Goal: Information Seeking & Learning: Learn about a topic

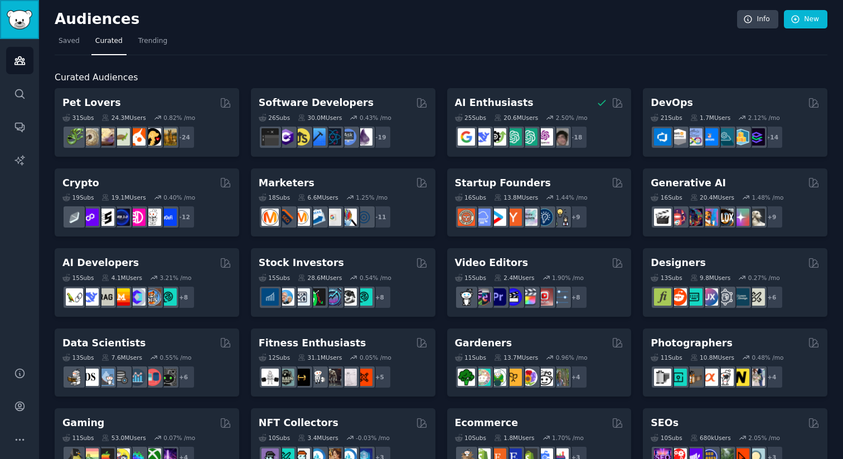
click at [19, 10] on img "Sidebar" at bounding box center [20, 20] width 26 height 20
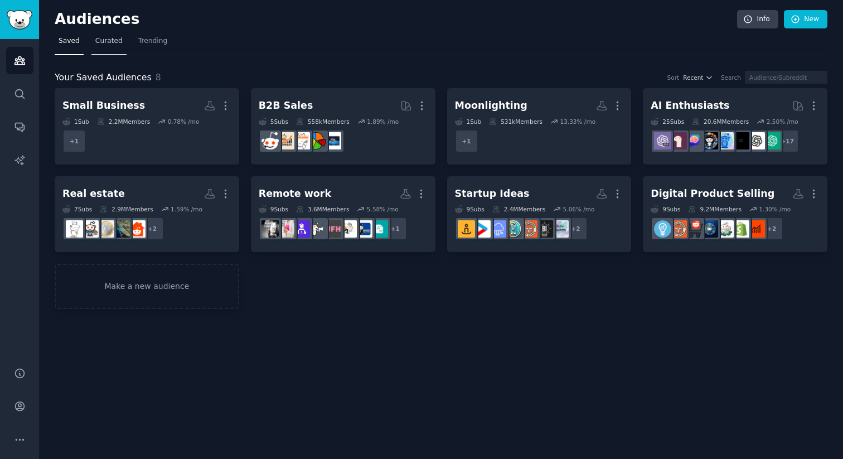
click at [106, 46] on link "Curated" at bounding box center [108, 43] width 35 height 23
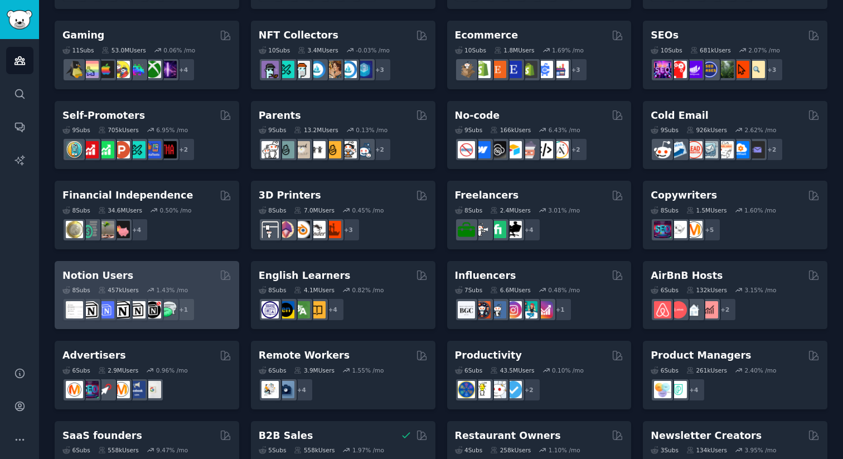
scroll to position [433, 0]
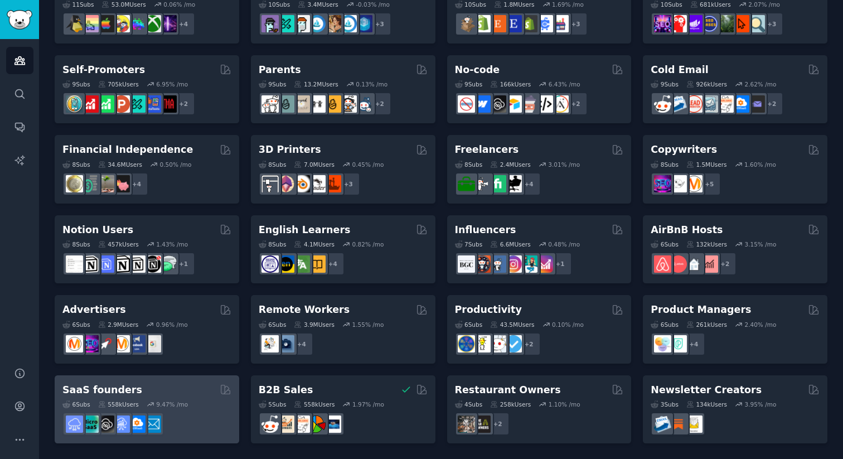
click at [123, 384] on h2 "SaaS founders" at bounding box center [102, 390] width 80 height 14
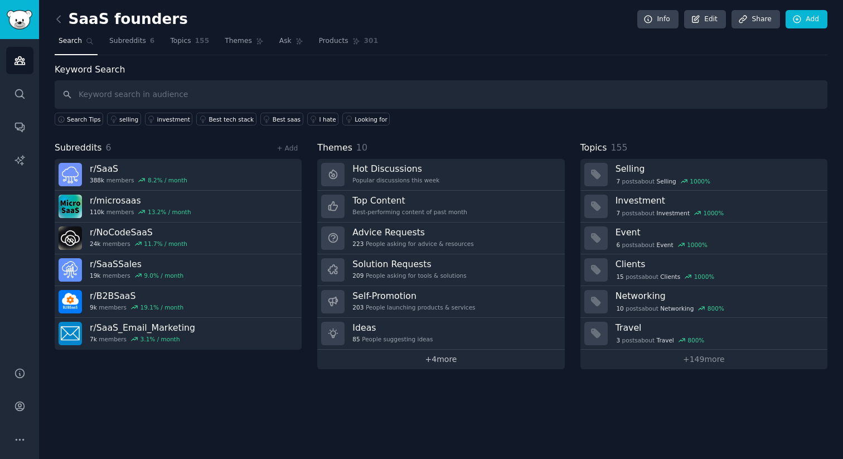
click at [424, 362] on link "+ 4 more" at bounding box center [440, 360] width 247 height 20
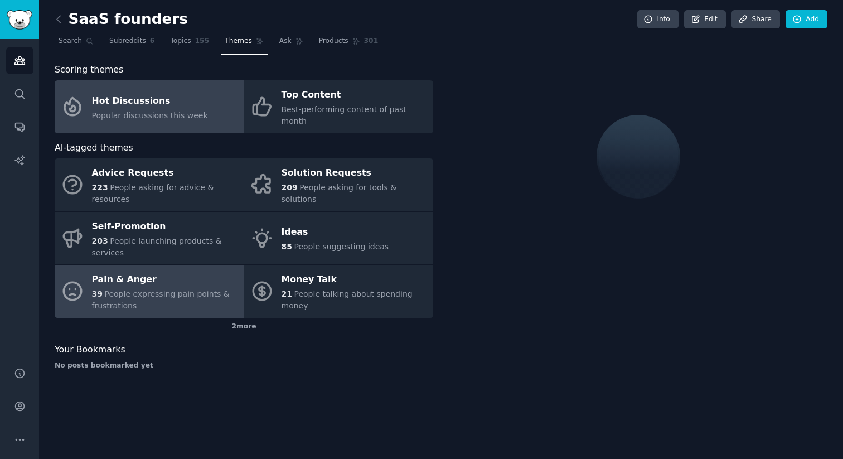
click at [152, 289] on span "People expressing pain points & frustrations" at bounding box center [161, 299] width 138 height 21
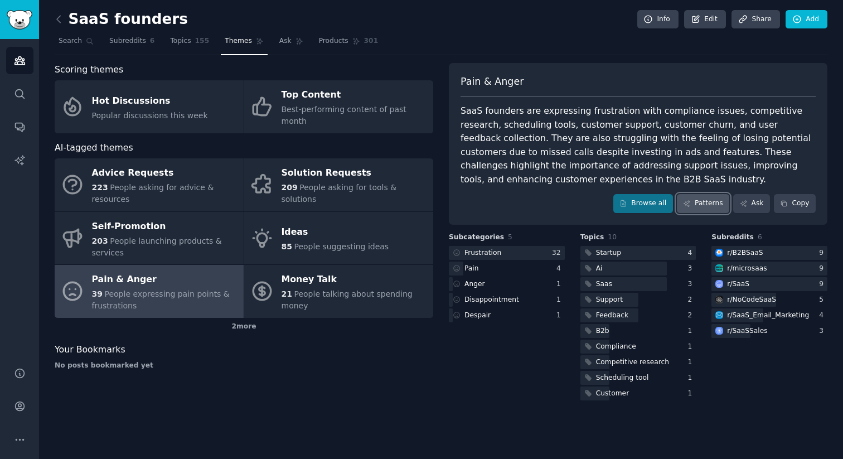
click at [693, 205] on link "Patterns" at bounding box center [703, 203] width 52 height 19
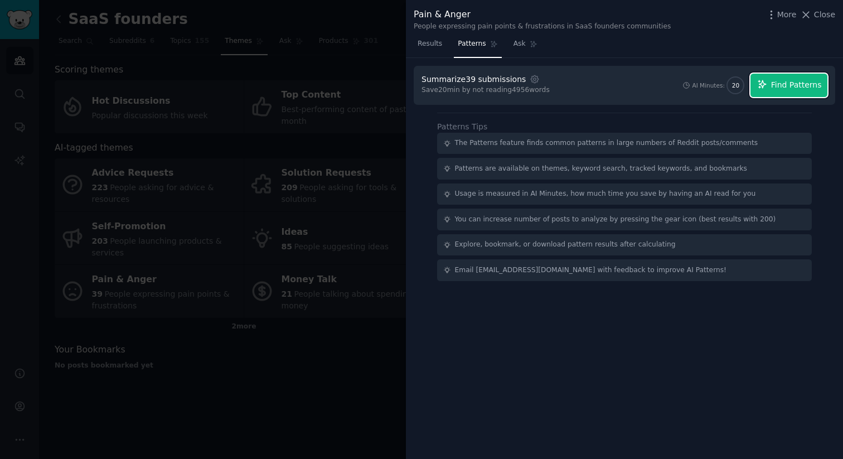
click at [795, 86] on span "Find Patterns" at bounding box center [796, 85] width 51 height 12
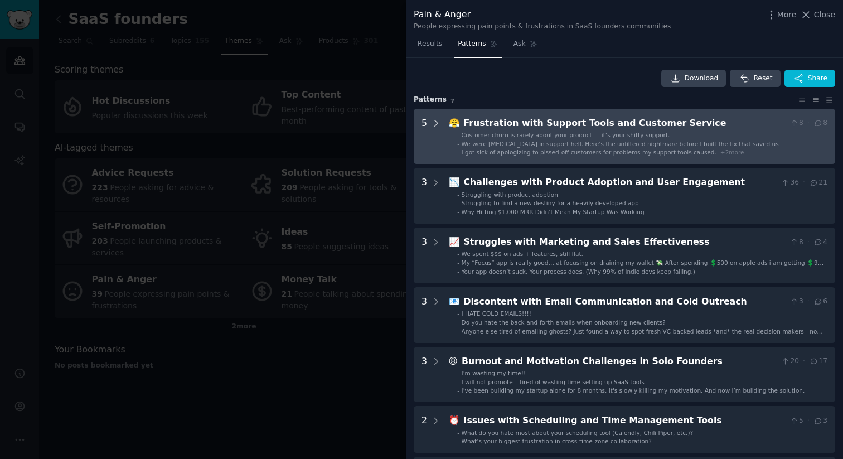
click at [436, 122] on icon at bounding box center [436, 123] width 3 height 6
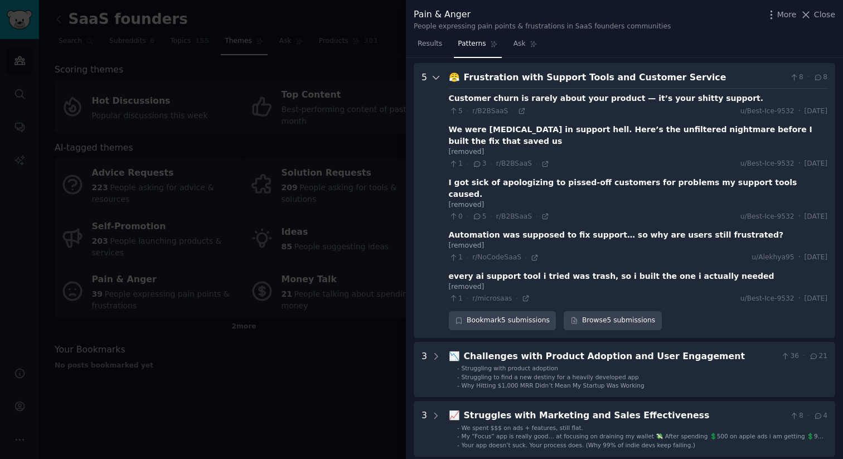
scroll to position [51, 0]
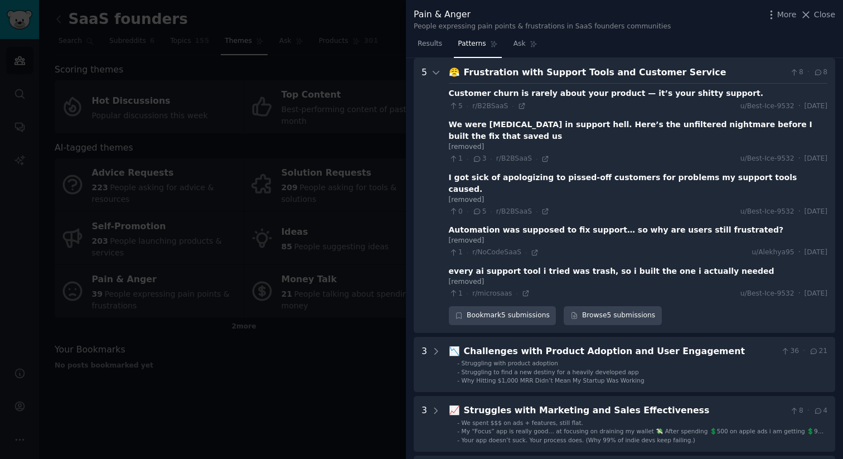
click at [471, 126] on div "We were [MEDICAL_DATA] in support hell. Here’s the unfiltered nightmare before …" at bounding box center [638, 130] width 379 height 23
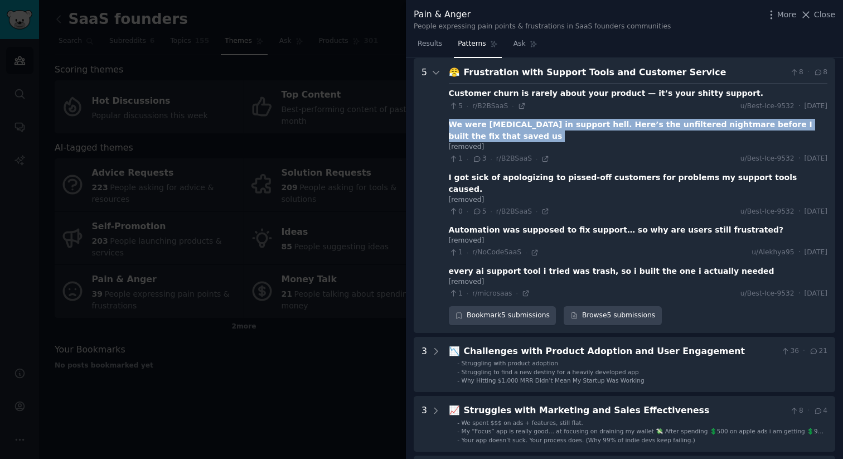
click at [471, 126] on div "We were [MEDICAL_DATA] in support hell. Here’s the unfiltered nightmare before …" at bounding box center [638, 130] width 379 height 23
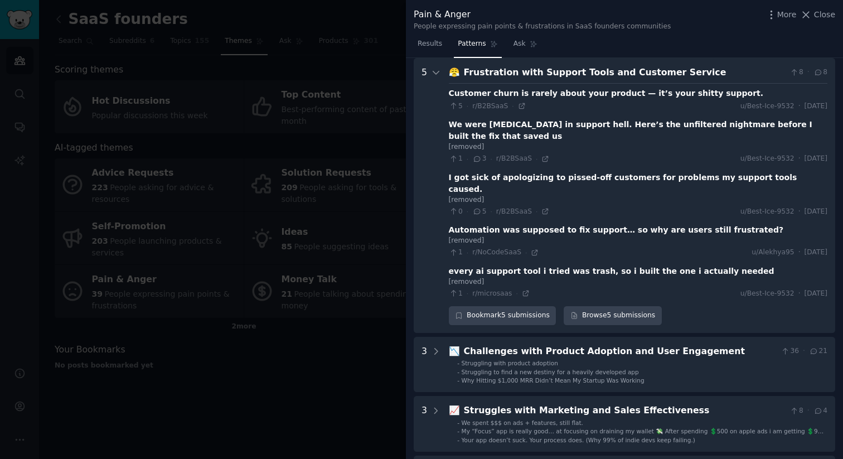
click at [471, 126] on div "We were [MEDICAL_DATA] in support hell. Here’s the unfiltered nightmare before …" at bounding box center [638, 130] width 379 height 23
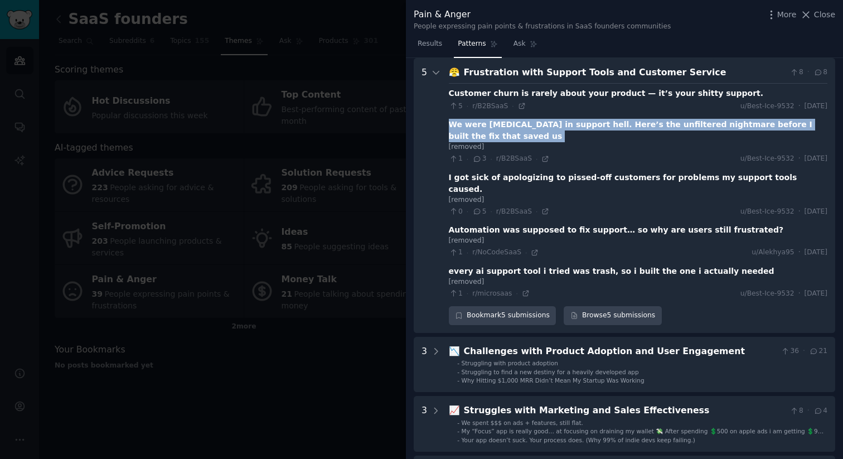
click at [471, 126] on div "We were [MEDICAL_DATA] in support hell. Here’s the unfiltered nightmare before …" at bounding box center [638, 130] width 379 height 23
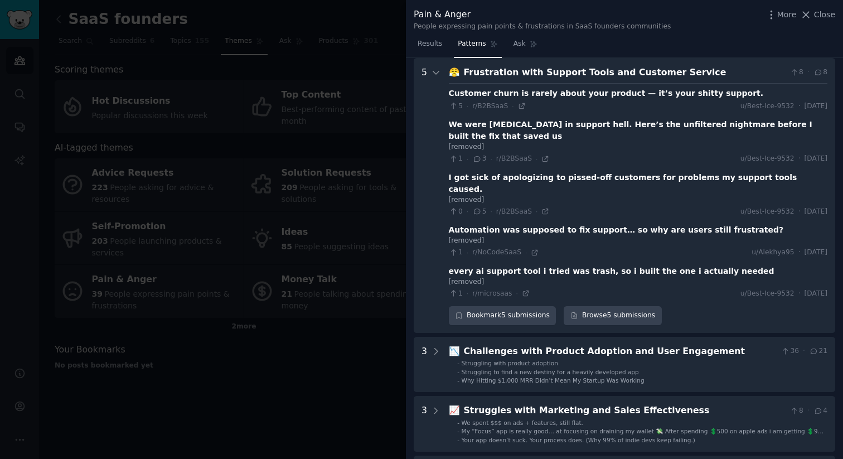
click at [471, 126] on div "We were [MEDICAL_DATA] in support hell. Here’s the unfiltered nightmare before …" at bounding box center [638, 130] width 379 height 23
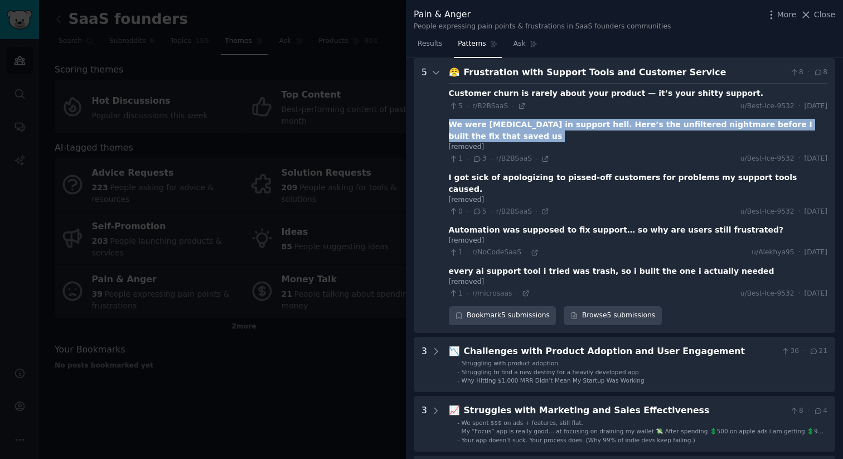
click at [471, 126] on div "We were [MEDICAL_DATA] in support hell. Here’s the unfiltered nightmare before …" at bounding box center [638, 130] width 379 height 23
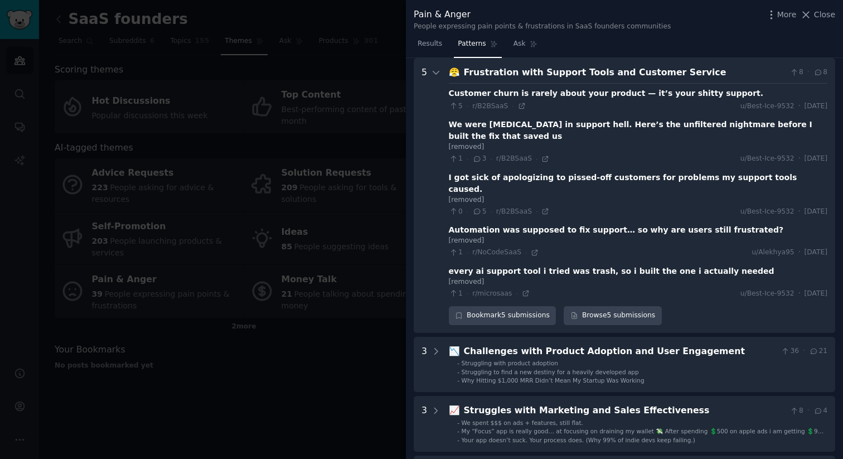
click at [472, 125] on div "We were [MEDICAL_DATA] in support hell. Here’s the unfiltered nightmare before …" at bounding box center [638, 130] width 379 height 23
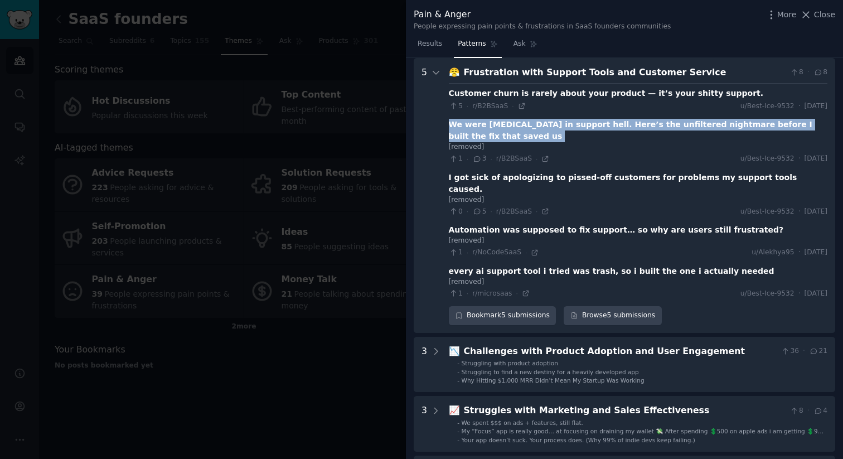
click at [472, 125] on div "We were [MEDICAL_DATA] in support hell. Here’s the unfiltered nightmare before …" at bounding box center [638, 130] width 379 height 23
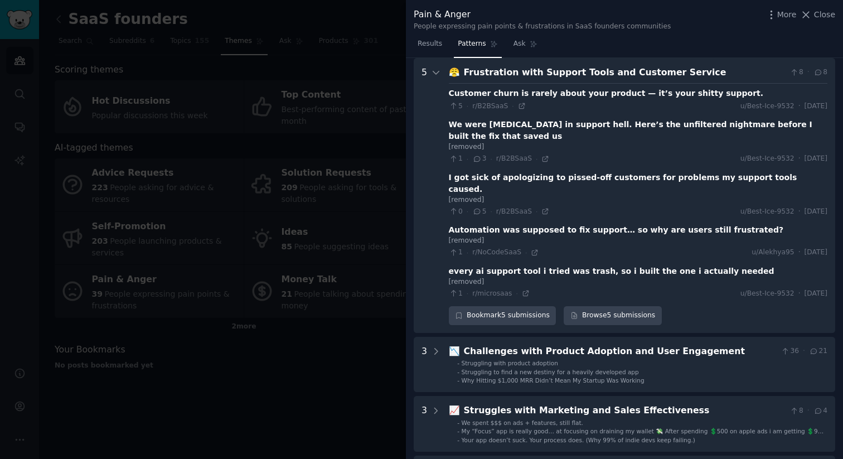
click at [469, 125] on div "We were [MEDICAL_DATA] in support hell. Here’s the unfiltered nightmare before …" at bounding box center [638, 130] width 379 height 23
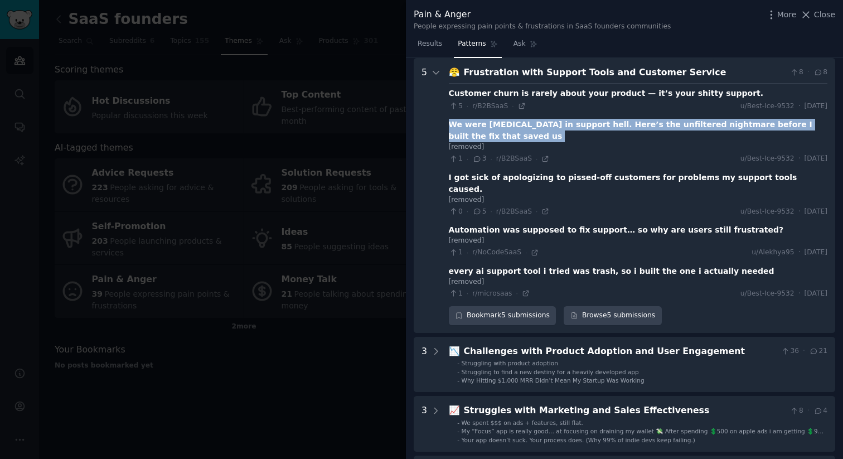
click at [469, 125] on div "We were [MEDICAL_DATA] in support hell. Here’s the unfiltered nightmare before …" at bounding box center [638, 130] width 379 height 23
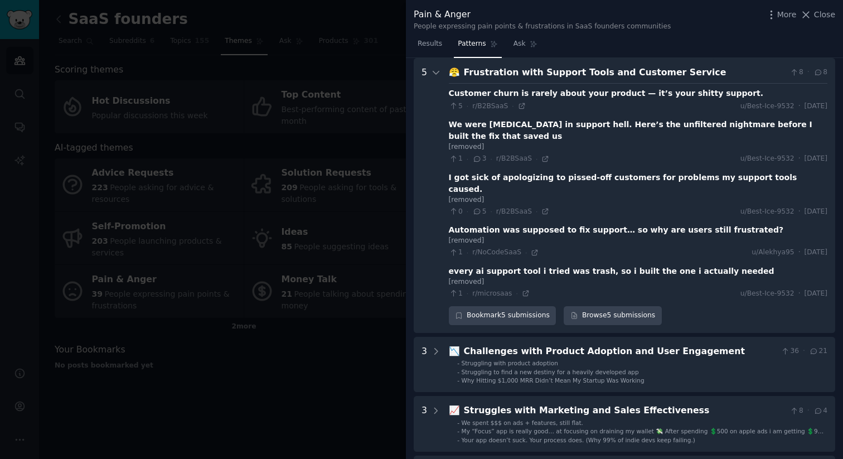
click at [467, 172] on div "I got sick of apologizing to pissed-off customers for problems my support tools…" at bounding box center [638, 183] width 379 height 23
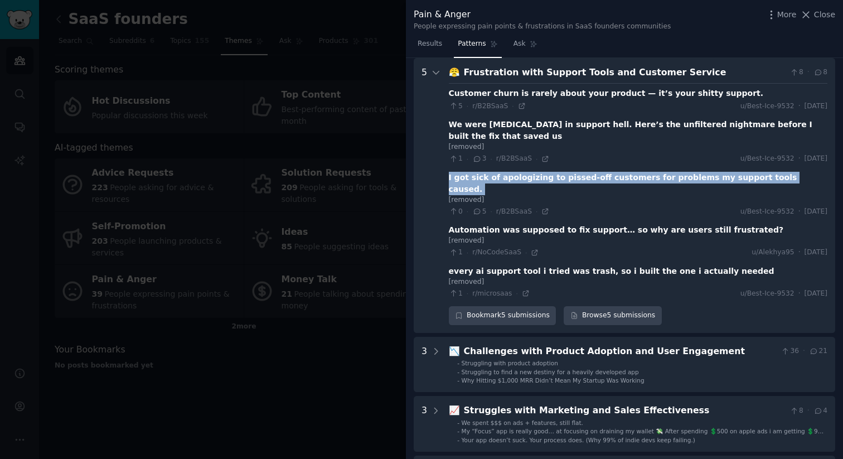
click at [467, 172] on div "I got sick of apologizing to pissed-off customers for problems my support tools…" at bounding box center [638, 183] width 379 height 23
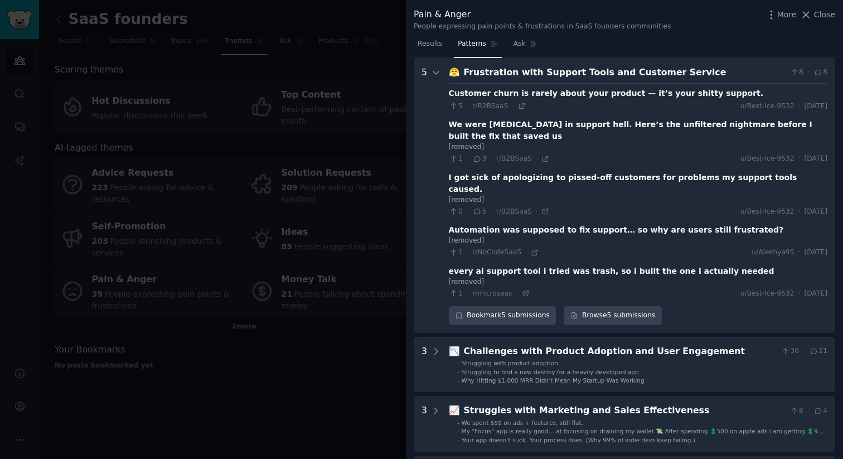
click at [473, 224] on div "Automation was supposed to fix support… so why are users still frustrated?" at bounding box center [616, 230] width 335 height 12
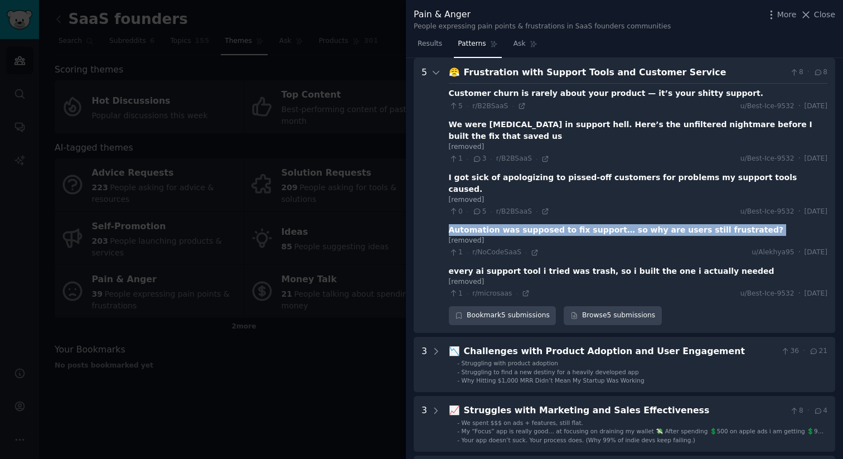
click at [473, 224] on div "Automation was supposed to fix support… so why are users still frustrated?" at bounding box center [616, 230] width 335 height 12
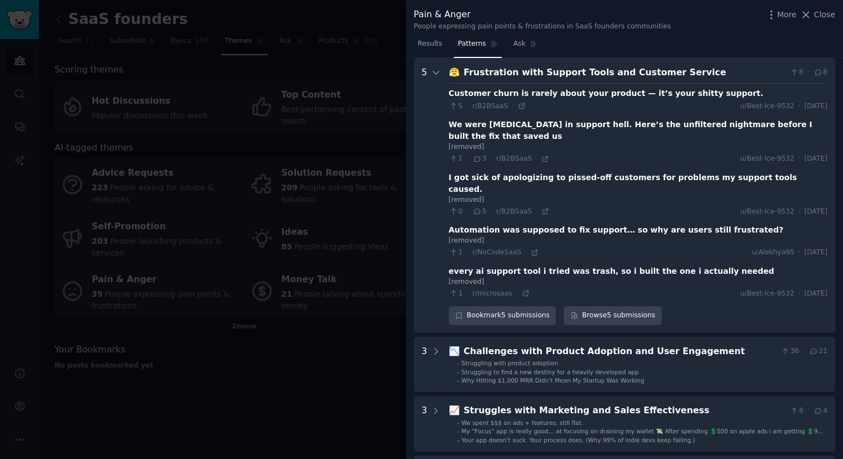
click at [477, 265] on div "every ai support tool i tried was trash, so i built the one i actually needed" at bounding box center [612, 271] width 326 height 12
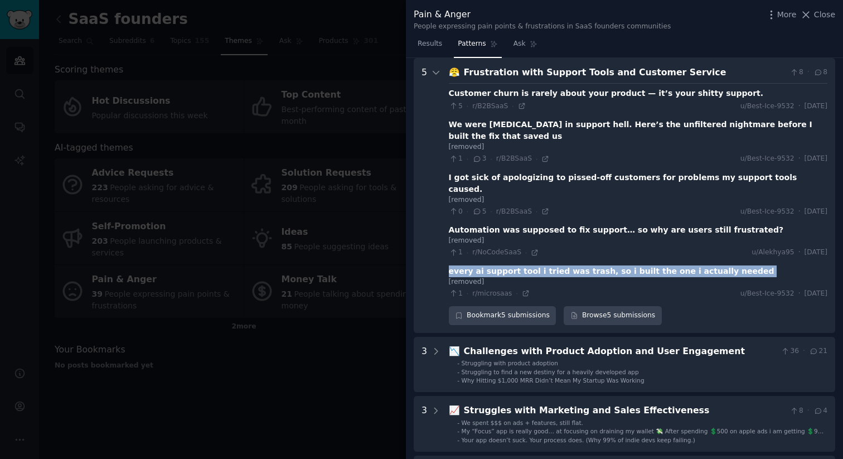
click at [477, 265] on div "every ai support tool i tried was trash, so i built the one i actually needed" at bounding box center [612, 271] width 326 height 12
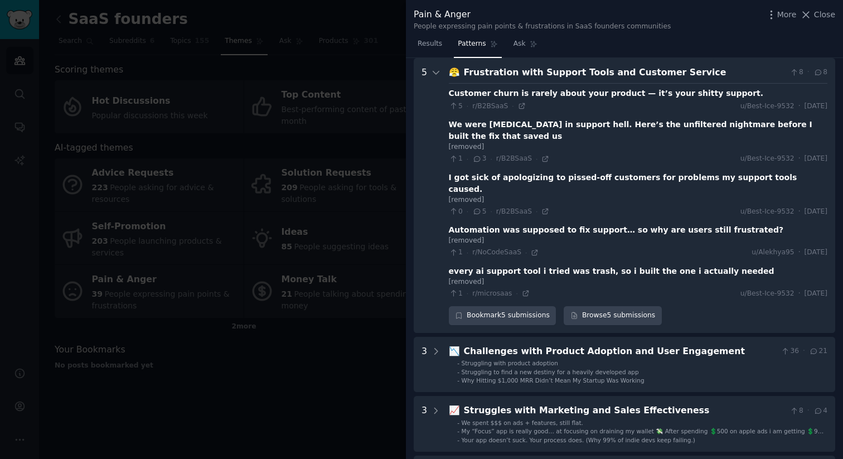
click at [483, 224] on div "Automation was supposed to fix support… so why are users still frustrated?" at bounding box center [616, 230] width 335 height 12
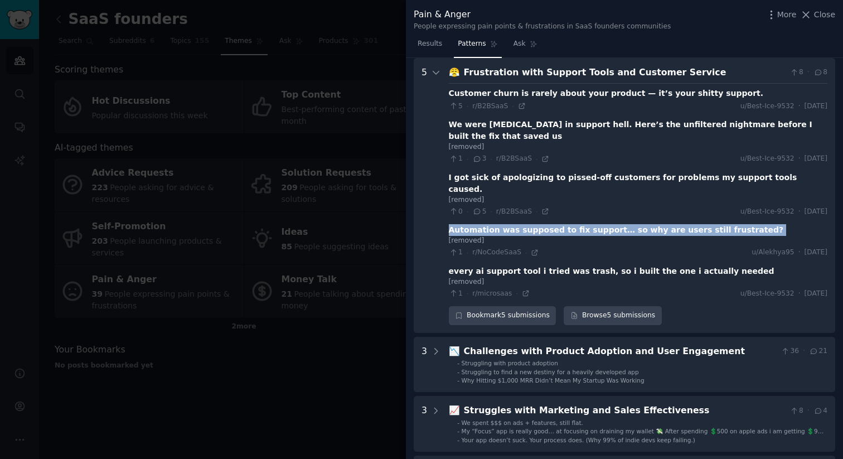
click at [483, 224] on div "Automation was supposed to fix support… so why are users still frustrated?" at bounding box center [616, 230] width 335 height 12
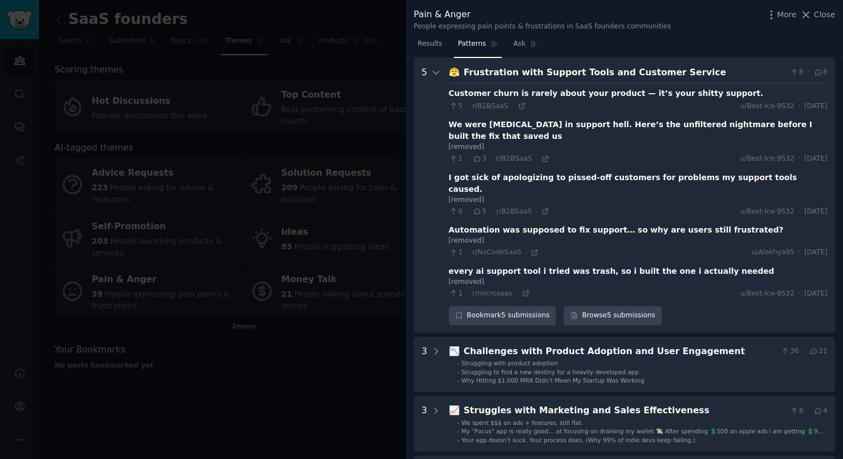
click at [467, 224] on div "Automation was supposed to fix support… so why are users still frustrated?" at bounding box center [616, 230] width 335 height 12
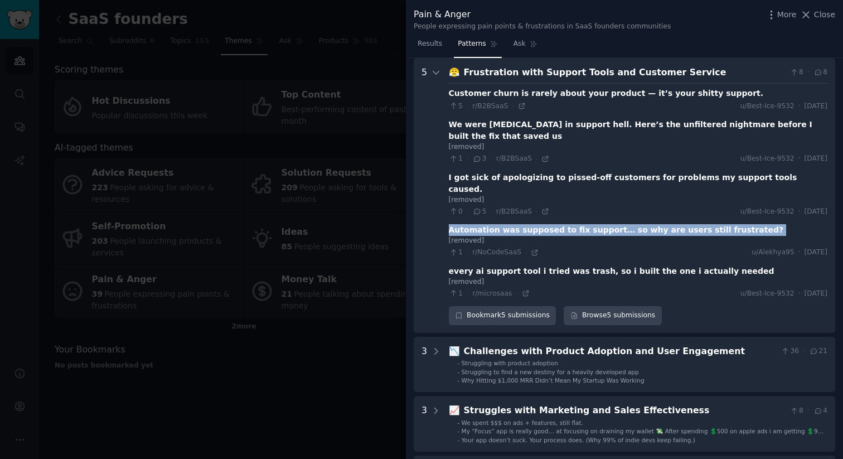
click at [467, 224] on div "Automation was supposed to fix support… so why are users still frustrated?" at bounding box center [616, 230] width 335 height 12
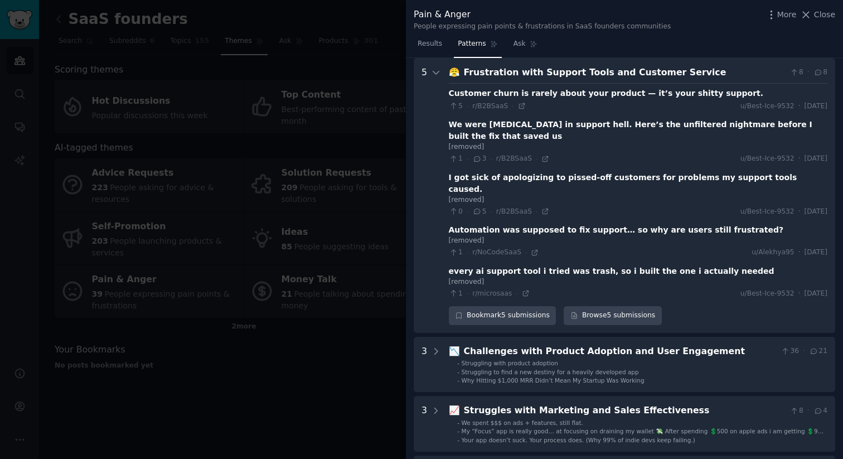
click at [465, 265] on div "every ai support tool i tried was trash, so i built the one i actually needed" at bounding box center [612, 271] width 326 height 12
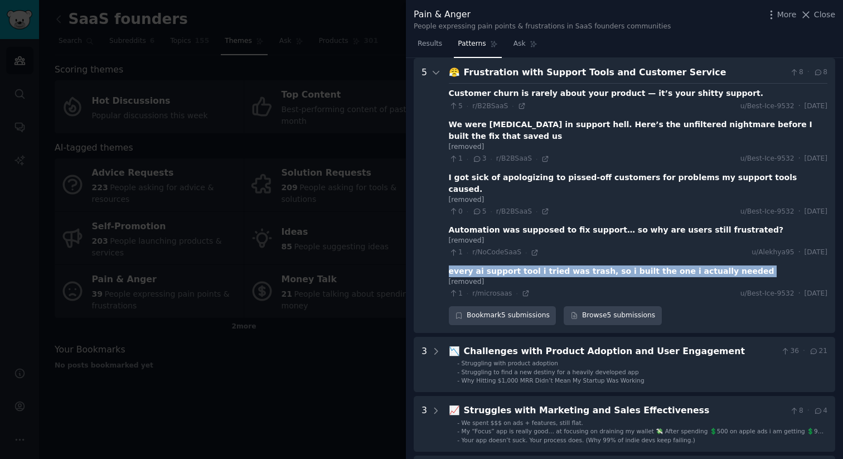
click at [465, 265] on div "every ai support tool i tried was trash, so i built the one i actually needed" at bounding box center [612, 271] width 326 height 12
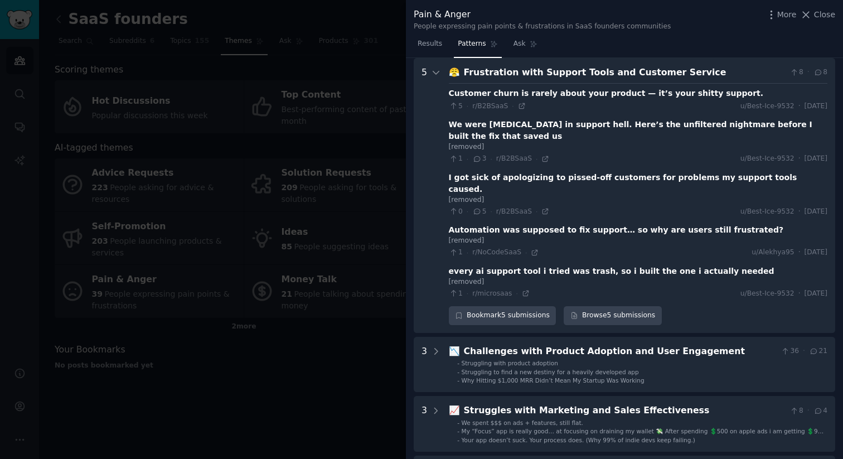
click at [455, 265] on div "every ai support tool i tried was trash, so i built the one i actually needed" at bounding box center [612, 271] width 326 height 12
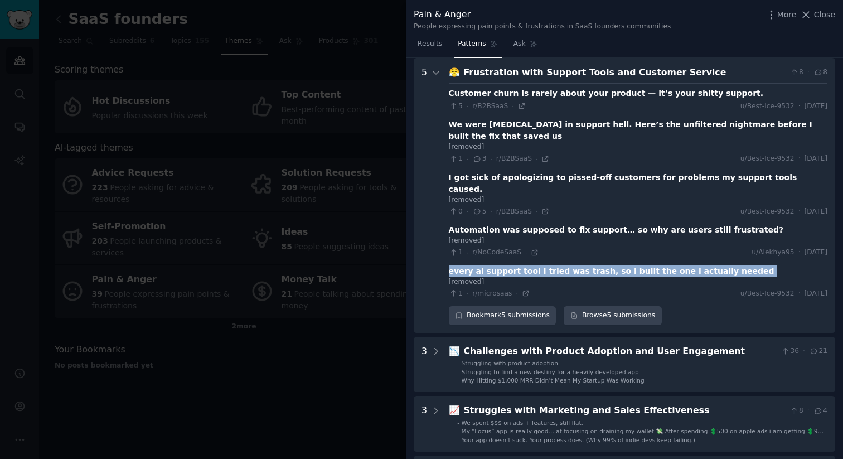
click at [455, 265] on div "every ai support tool i tried was trash, so i built the one i actually needed" at bounding box center [612, 271] width 326 height 12
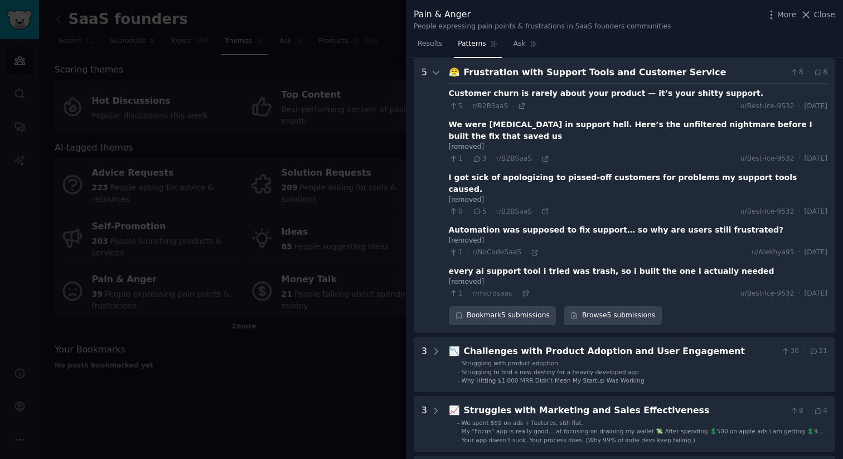
click at [610, 265] on div "every ai support tool i tried was trash, so i built the one i actually needed" at bounding box center [612, 271] width 326 height 12
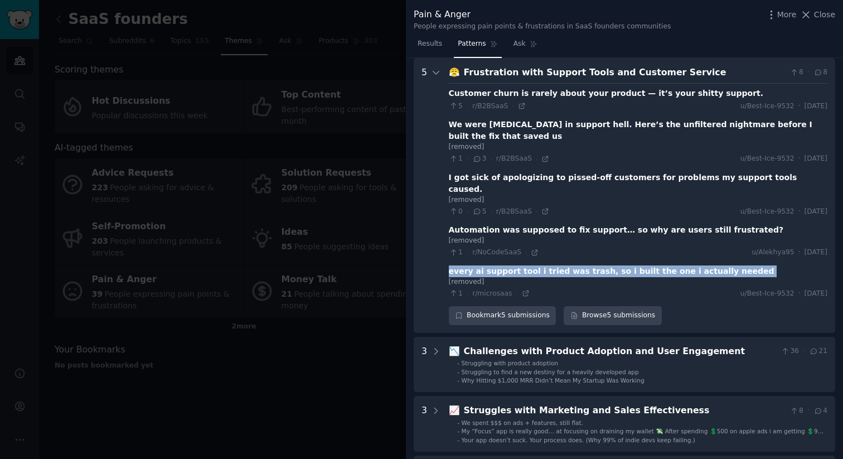
click at [610, 265] on div "every ai support tool i tried was trash, so i built the one i actually needed" at bounding box center [612, 271] width 326 height 12
click at [596, 265] on div "every ai support tool i tried was trash, so i built the one i actually needed" at bounding box center [612, 271] width 326 height 12
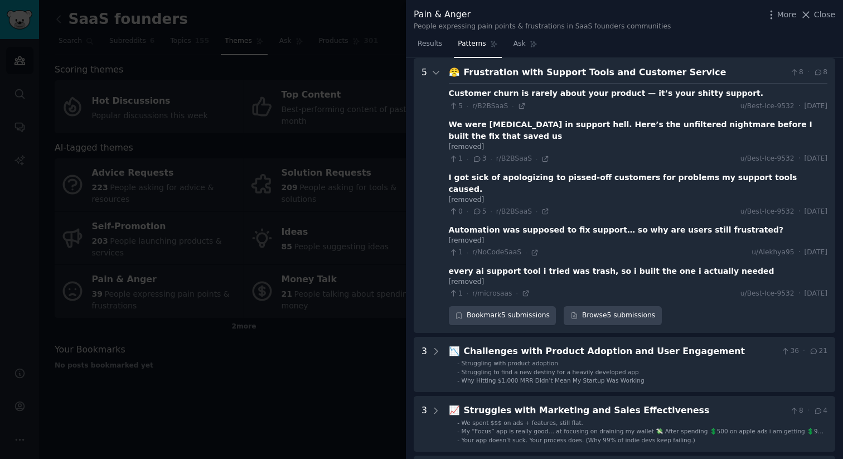
click at [596, 265] on div "every ai support tool i tried was trash, so i built the one i actually needed" at bounding box center [612, 271] width 326 height 12
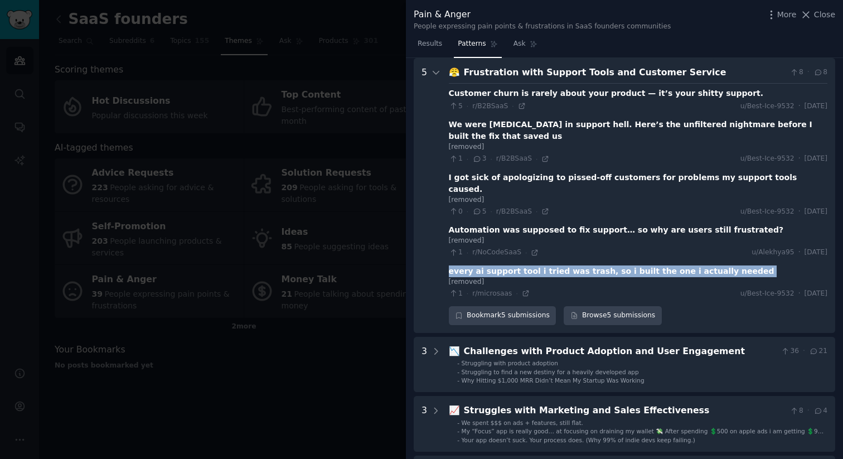
click at [596, 265] on div "every ai support tool i tried was trash, so i built the one i actually needed" at bounding box center [612, 271] width 326 height 12
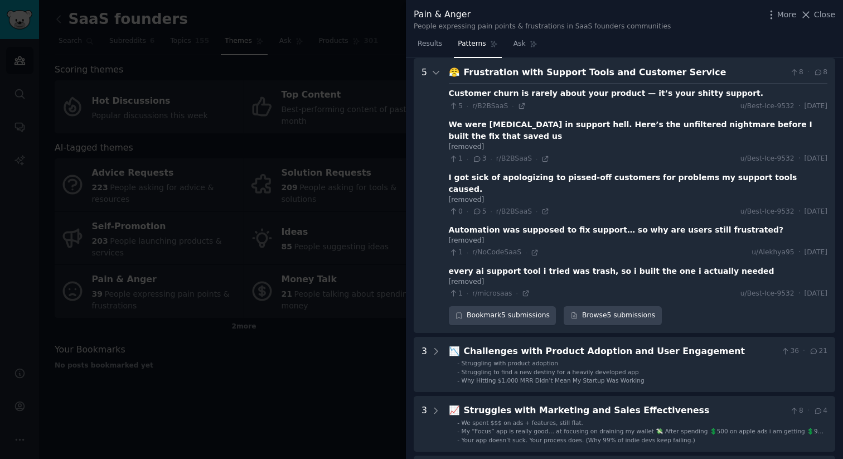
click at [596, 265] on div "every ai support tool i tried was trash, so i built the one i actually needed" at bounding box center [612, 271] width 326 height 12
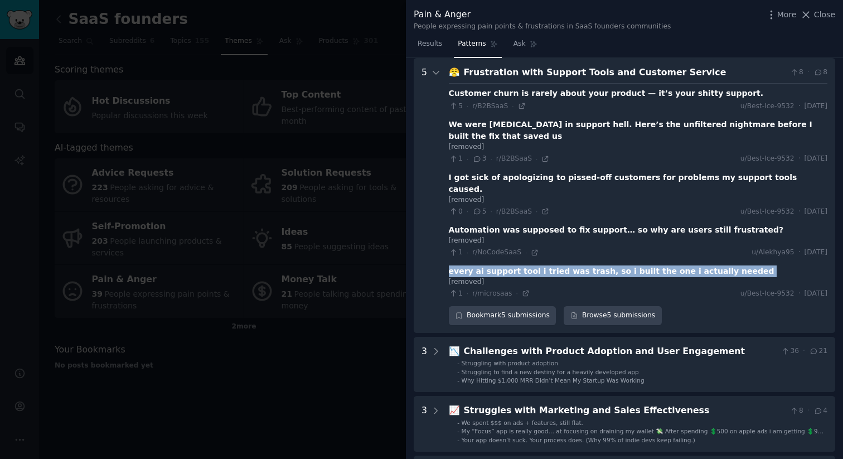
click at [596, 265] on div "every ai support tool i tried was trash, so i built the one i actually needed" at bounding box center [612, 271] width 326 height 12
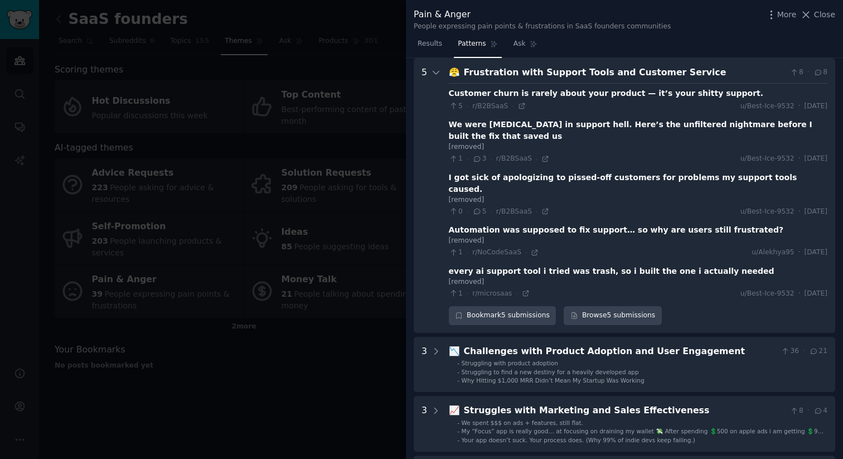
click at [458, 265] on div "every ai support tool i tried was trash, so i built the one i actually needed" at bounding box center [612, 271] width 326 height 12
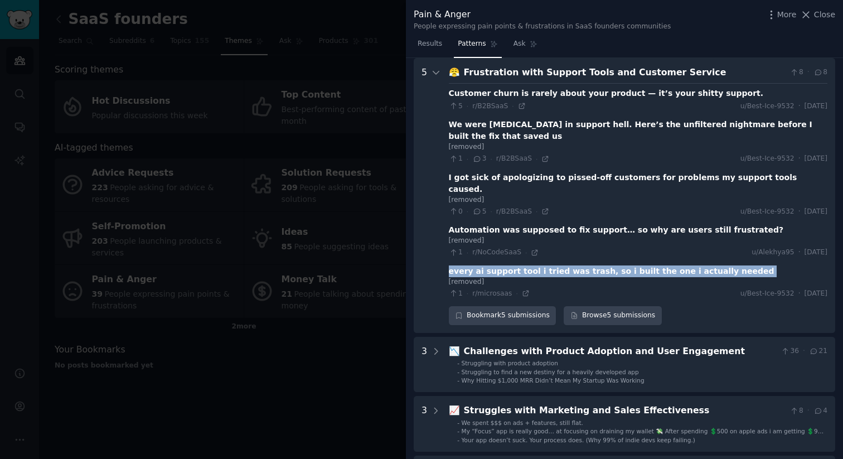
click at [458, 265] on div "every ai support tool i tried was trash, so i built the one i actually needed" at bounding box center [612, 271] width 326 height 12
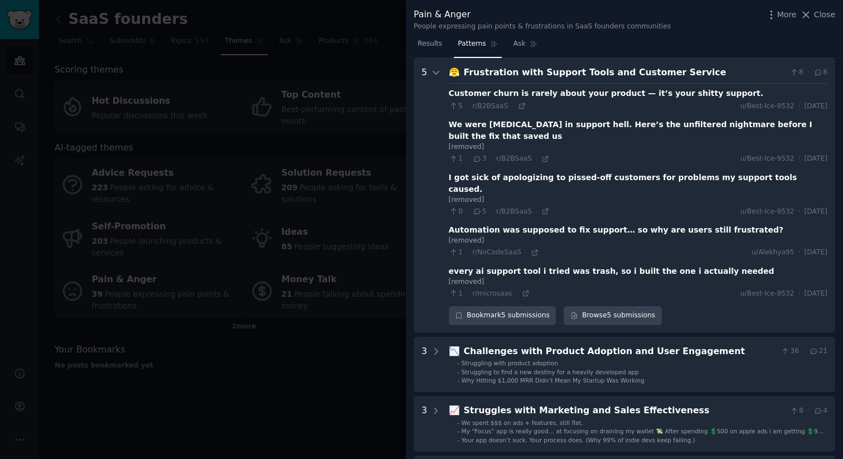
click at [458, 265] on div "every ai support tool i tried was trash, so i built the one i actually needed" at bounding box center [612, 271] width 326 height 12
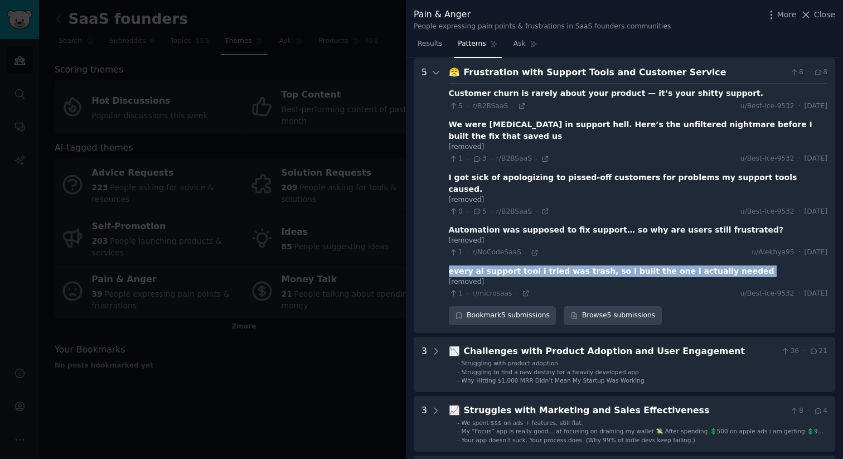
click at [458, 265] on div "every ai support tool i tried was trash, so i built the one i actually needed" at bounding box center [612, 271] width 326 height 12
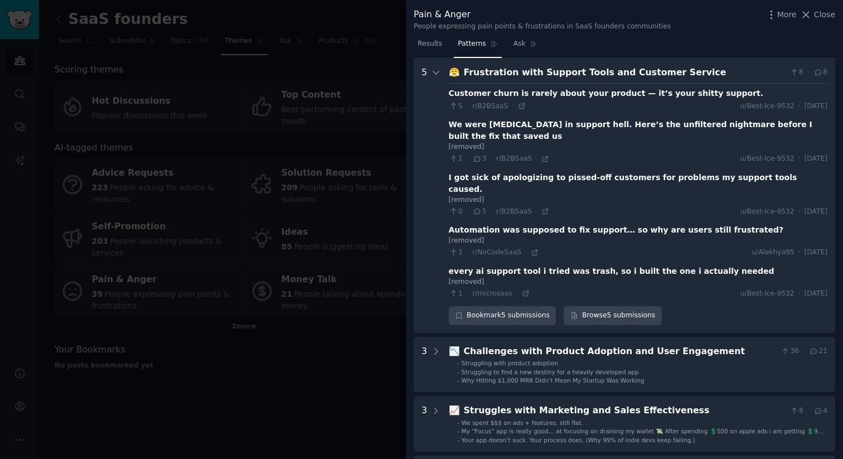
click at [462, 224] on div "Automation was supposed to fix support… so why are users still frustrated?" at bounding box center [616, 230] width 335 height 12
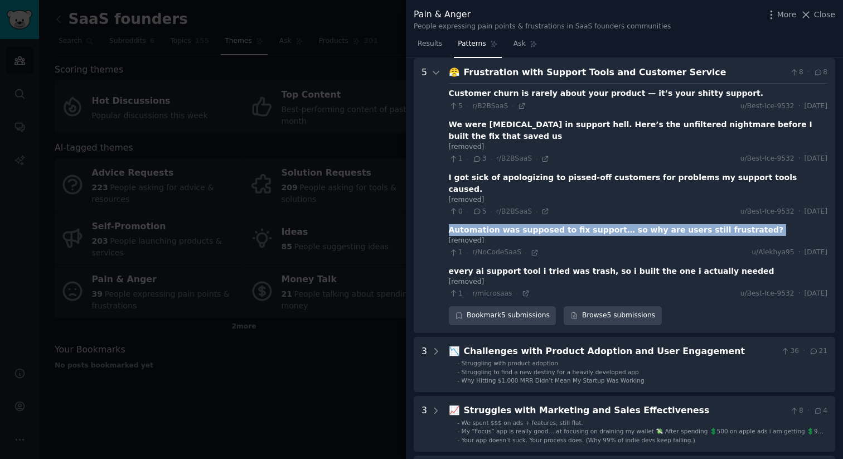
click at [462, 224] on div "Automation was supposed to fix support… so why are users still frustrated?" at bounding box center [616, 230] width 335 height 12
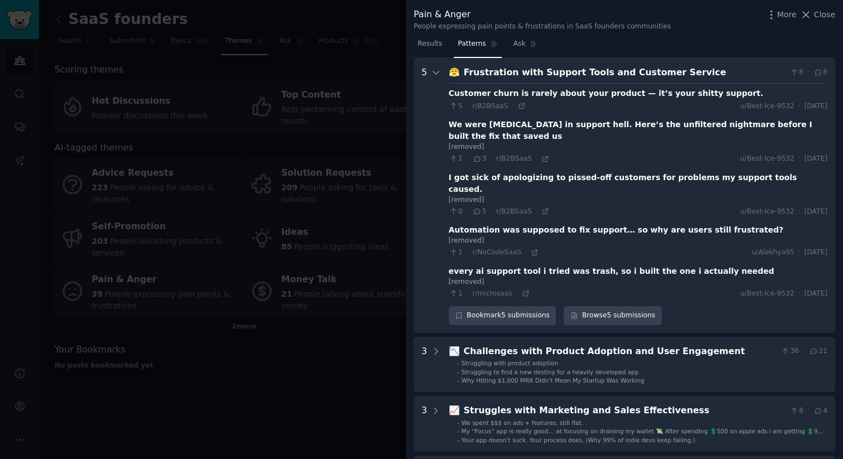
click at [462, 224] on div "Automation was supposed to fix support… so why are users still frustrated?" at bounding box center [616, 230] width 335 height 12
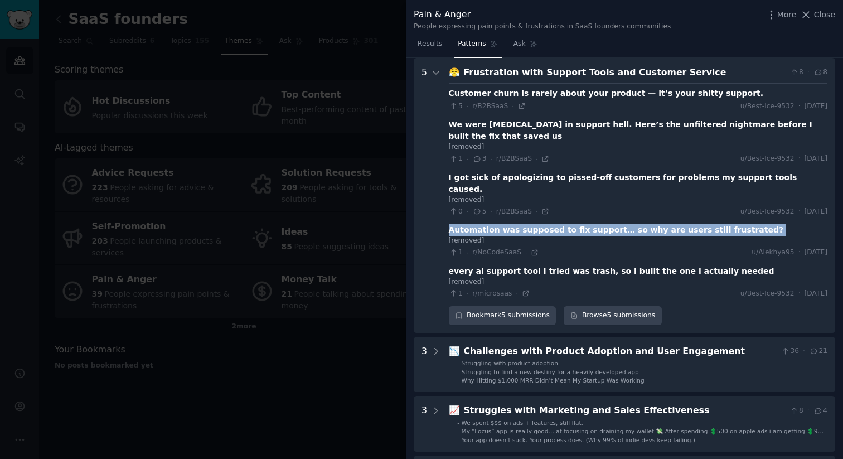
click at [462, 224] on div "Automation was supposed to fix support… so why are users still frustrated?" at bounding box center [616, 230] width 335 height 12
click at [461, 224] on div "Automation was supposed to fix support… so why are users still frustrated?" at bounding box center [616, 230] width 335 height 12
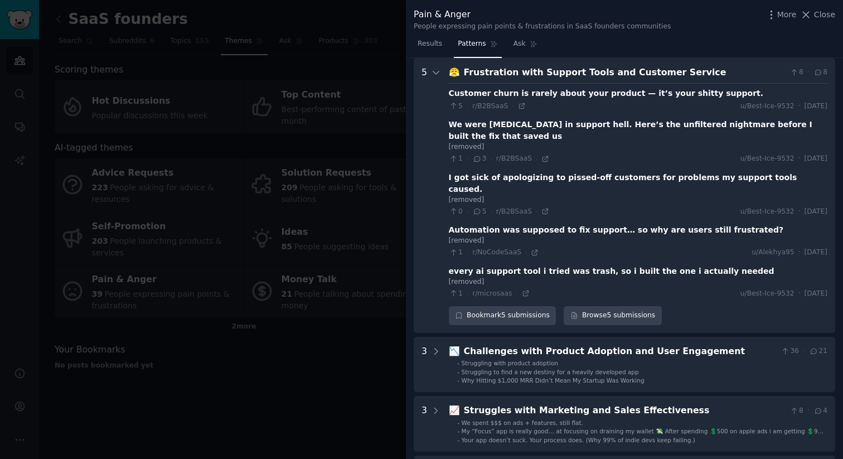
click at [461, 224] on div "Automation was supposed to fix support… so why are users still frustrated?" at bounding box center [616, 230] width 335 height 12
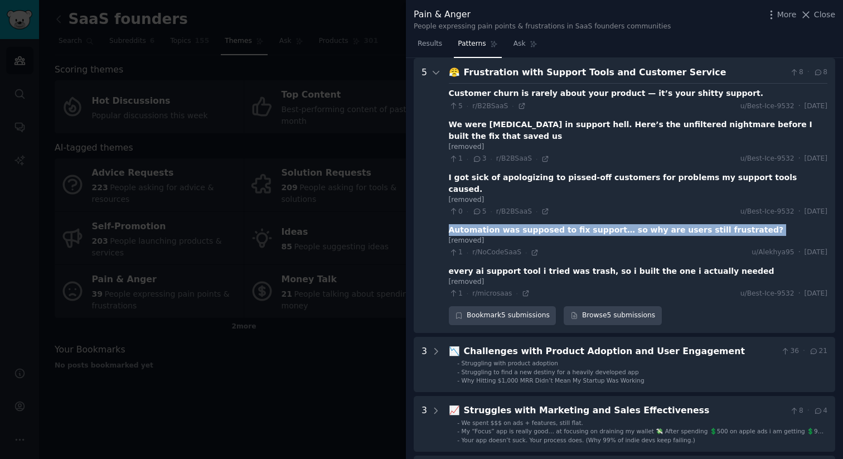
click at [461, 224] on div "Automation was supposed to fix support… so why are users still frustrated?" at bounding box center [616, 230] width 335 height 12
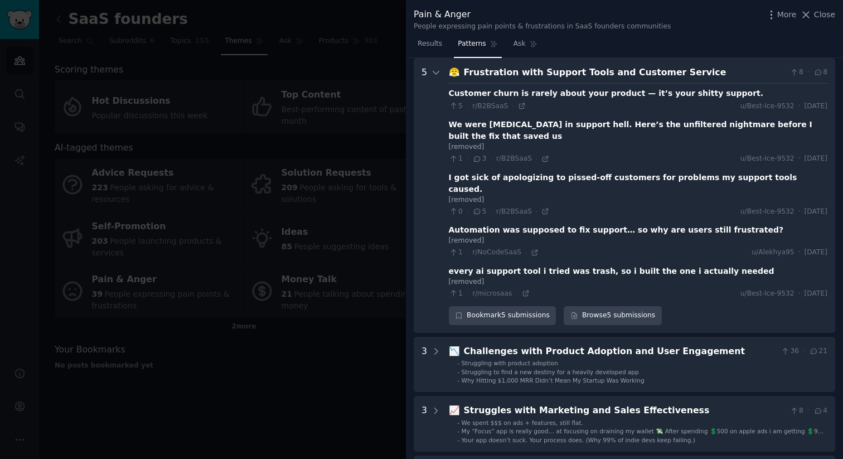
click at [461, 224] on div "Automation was supposed to fix support… so why are users still frustrated?" at bounding box center [616, 230] width 335 height 12
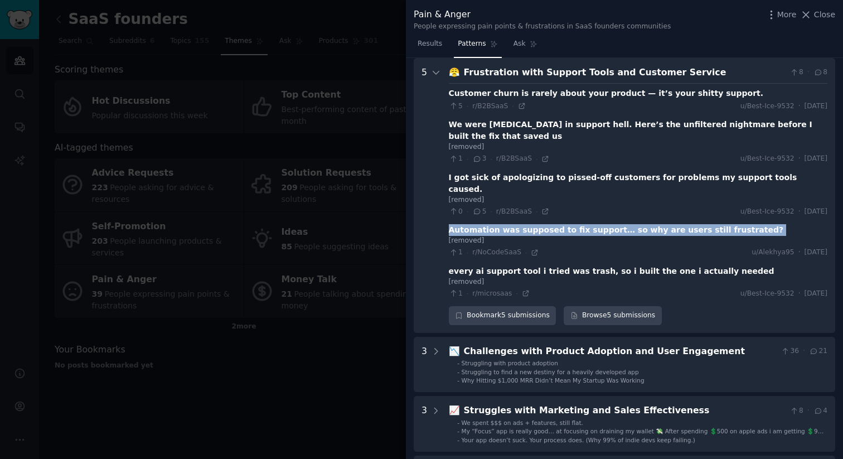
click at [461, 224] on div "Automation was supposed to fix support… so why are users still frustrated?" at bounding box center [616, 230] width 335 height 12
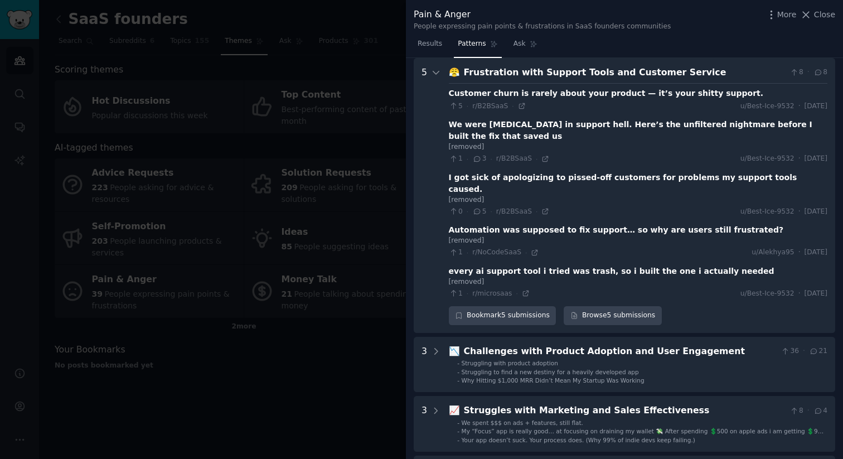
click at [461, 224] on div "Automation was supposed to fix support… so why are users still frustrated?" at bounding box center [616, 230] width 335 height 12
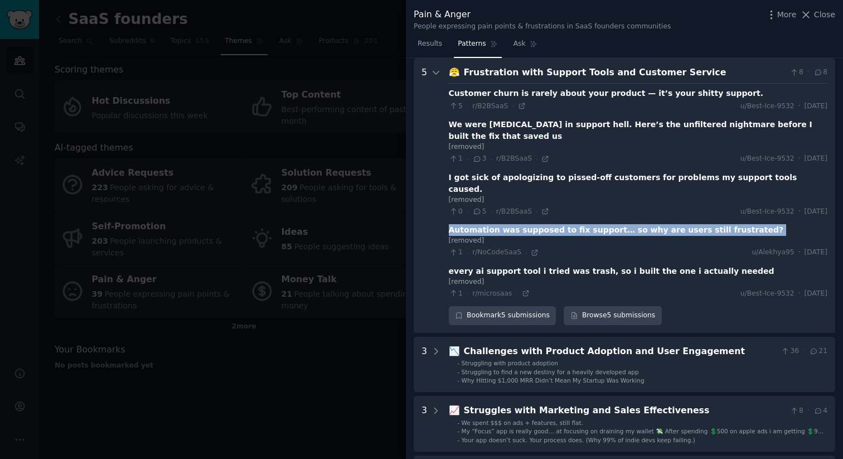
click at [461, 224] on div "Automation was supposed to fix support… so why are users still frustrated?" at bounding box center [616, 230] width 335 height 12
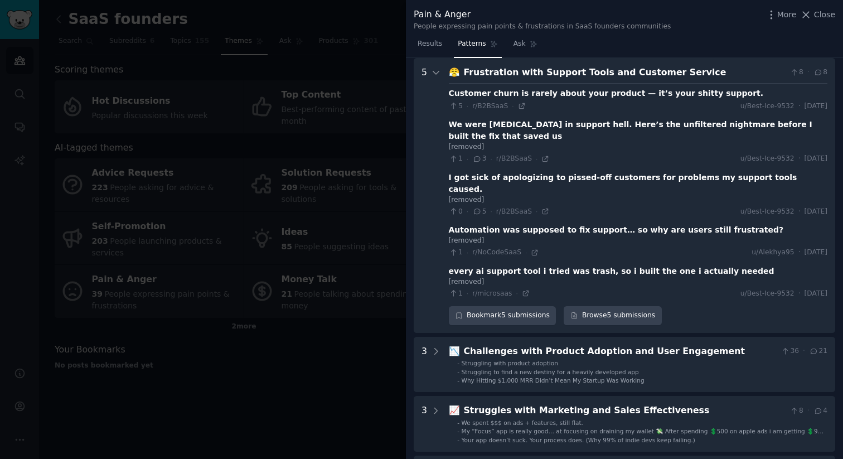
click at [456, 172] on div "I got sick of apologizing to pissed-off customers for problems my support tools…" at bounding box center [638, 183] width 379 height 23
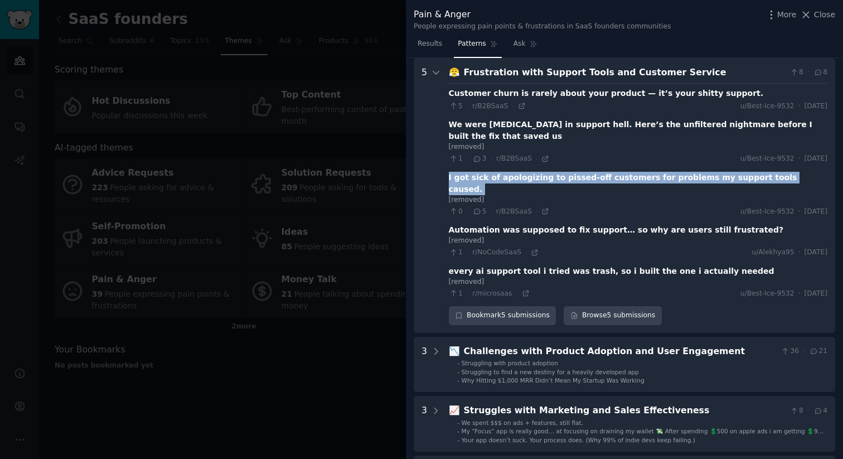
click at [456, 172] on div "I got sick of apologizing to pissed-off customers for problems my support tools…" at bounding box center [638, 183] width 379 height 23
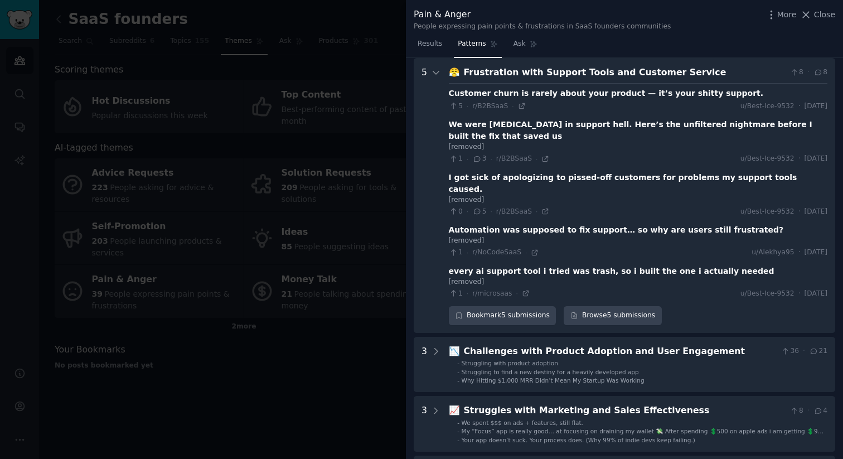
click at [457, 172] on div "I got sick of apologizing to pissed-off customers for problems my support tools…" at bounding box center [638, 183] width 379 height 23
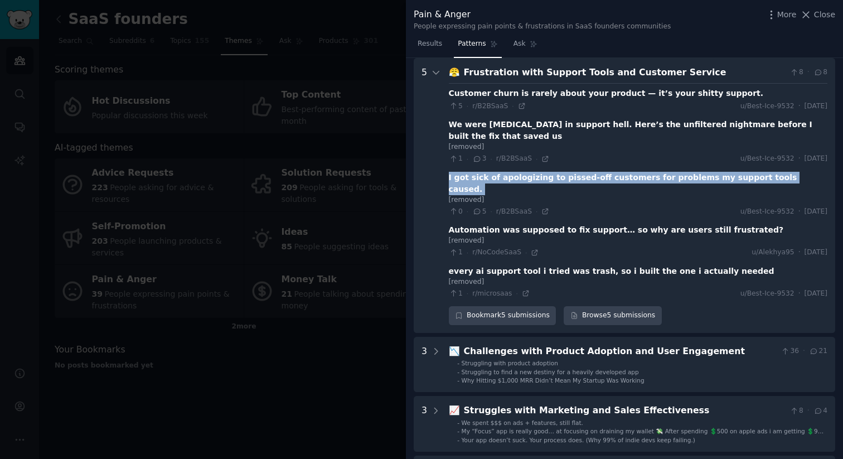
click at [457, 172] on div "I got sick of apologizing to pissed-off customers for problems my support tools…" at bounding box center [638, 183] width 379 height 23
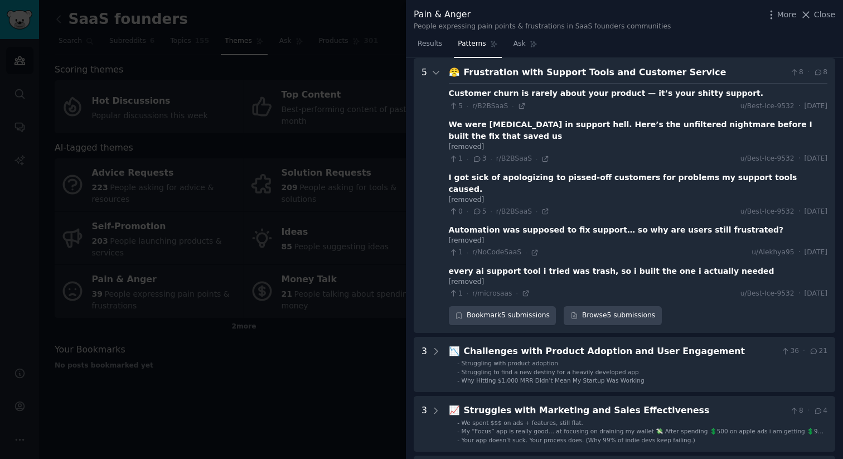
click at [481, 122] on div "We were [MEDICAL_DATA] in support hell. Here’s the unfiltered nightmare before …" at bounding box center [638, 130] width 379 height 23
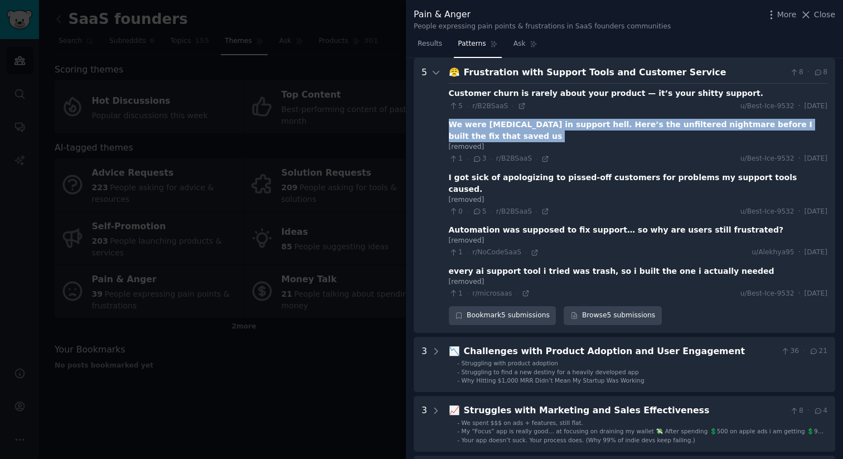
click at [481, 122] on div "We were [MEDICAL_DATA] in support hell. Here’s the unfiltered nightmare before …" at bounding box center [638, 130] width 379 height 23
click at [598, 306] on link "Browse 5 submissions" at bounding box center [613, 315] width 98 height 19
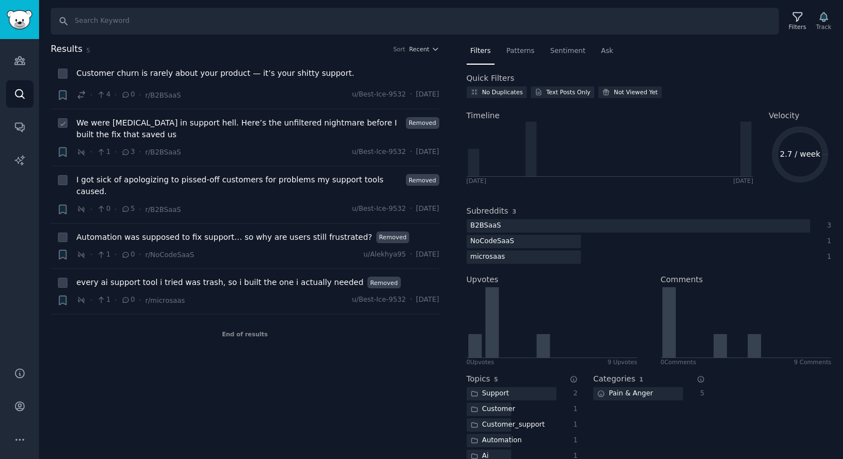
click at [177, 123] on span "We were [MEDICAL_DATA] in support hell. Here’s the unfiltered nightmare before …" at bounding box center [239, 128] width 326 height 23
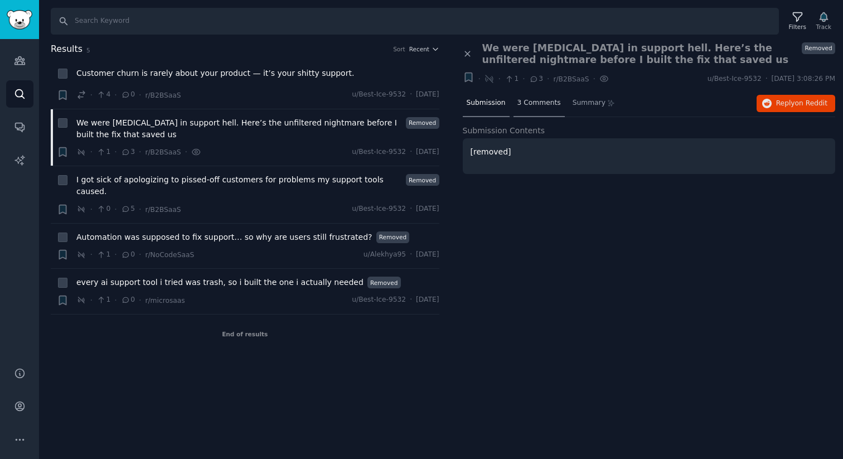
click at [520, 103] on span "3 Comments" at bounding box center [538, 103] width 43 height 10
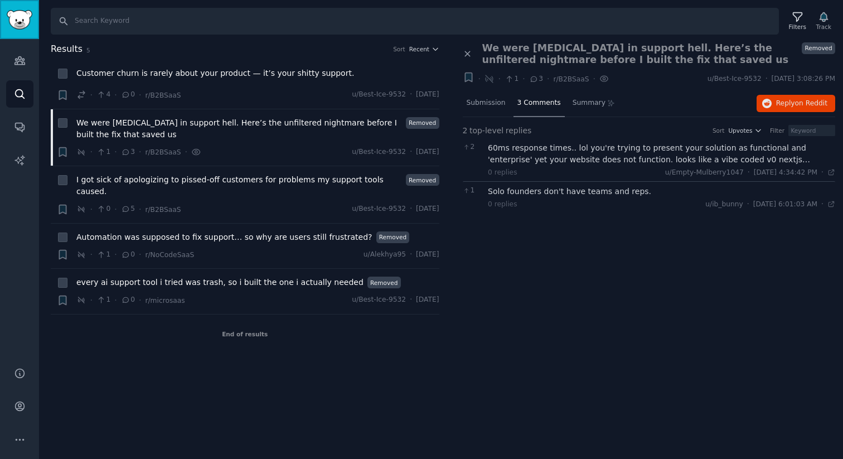
click at [23, 24] on img "Sidebar" at bounding box center [20, 20] width 26 height 20
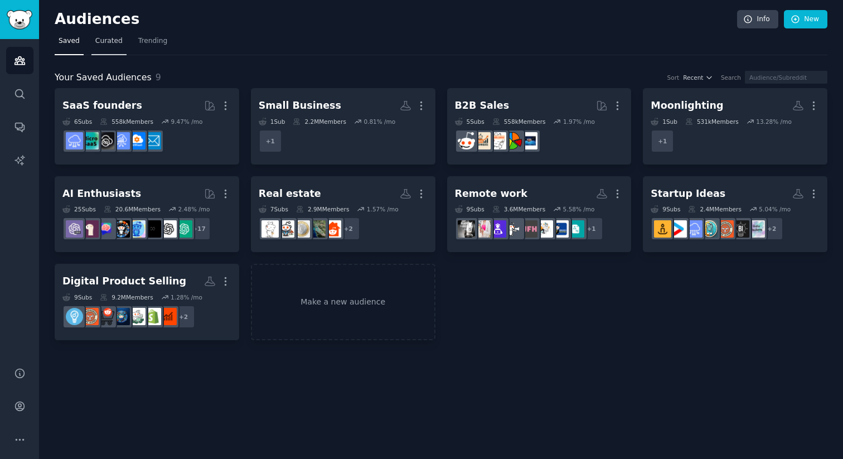
click at [101, 40] on span "Curated" at bounding box center [108, 41] width 27 height 10
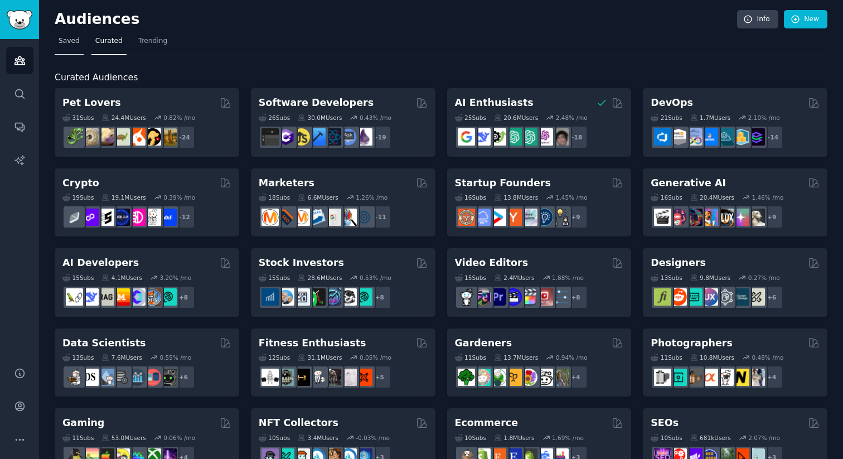
click at [76, 42] on span "Saved" at bounding box center [69, 41] width 21 height 10
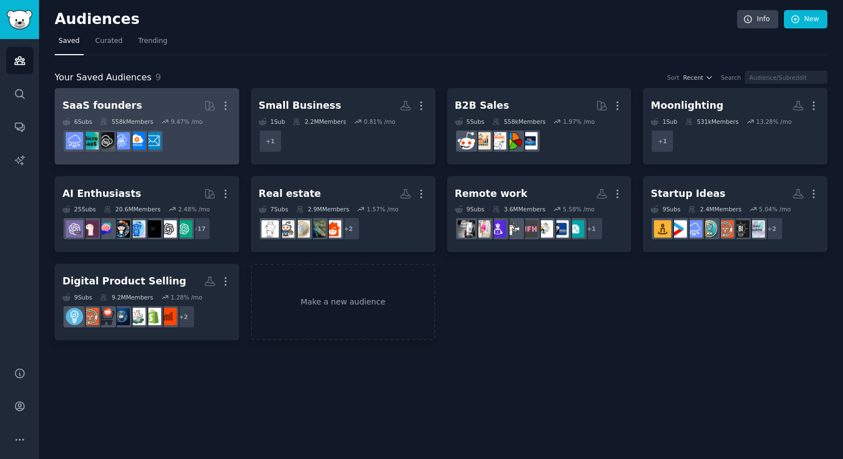
click at [122, 116] on div "SaaS founders More 6 Sub s 558k Members 9.47 % /mo" at bounding box center [146, 126] width 169 height 61
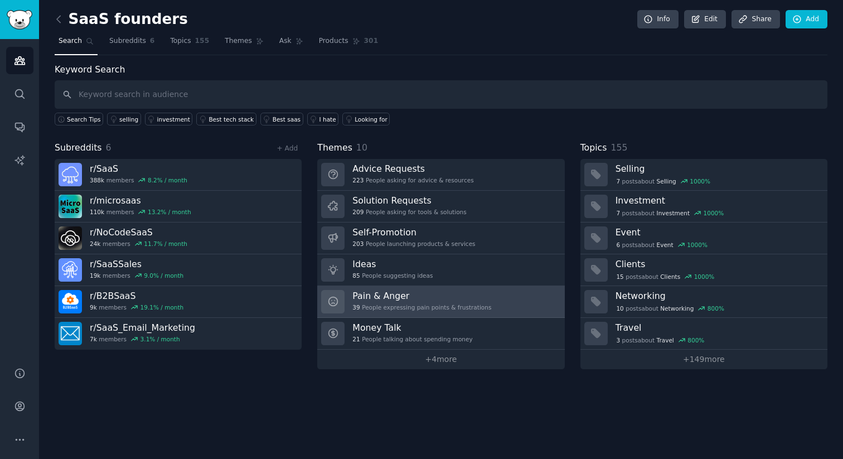
click at [382, 308] on div "39 People expressing pain points & frustrations" at bounding box center [421, 307] width 139 height 8
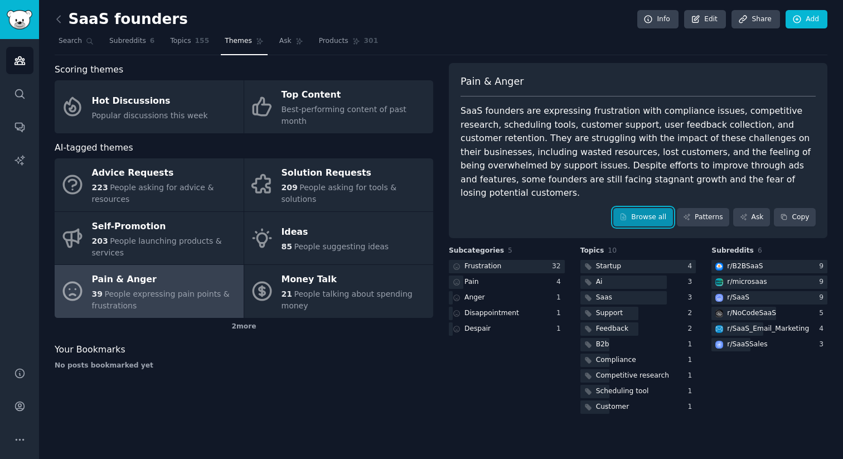
click at [651, 208] on link "Browse all" at bounding box center [643, 217] width 60 height 19
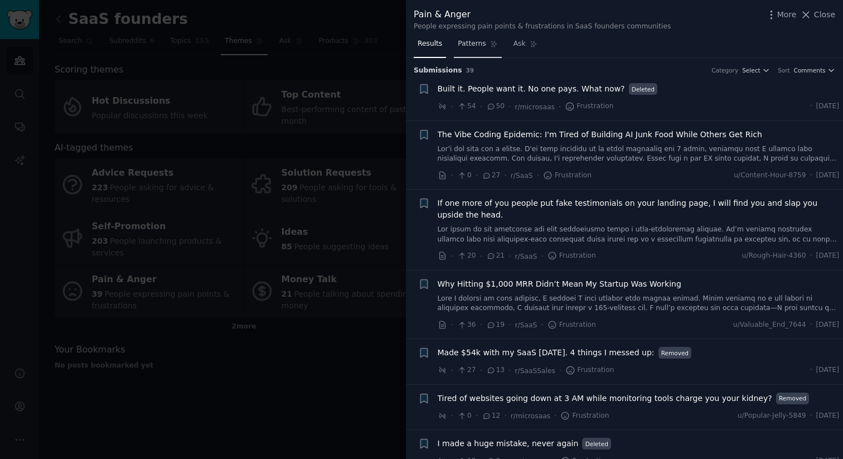
click at [483, 45] on span "Patterns" at bounding box center [472, 44] width 28 height 10
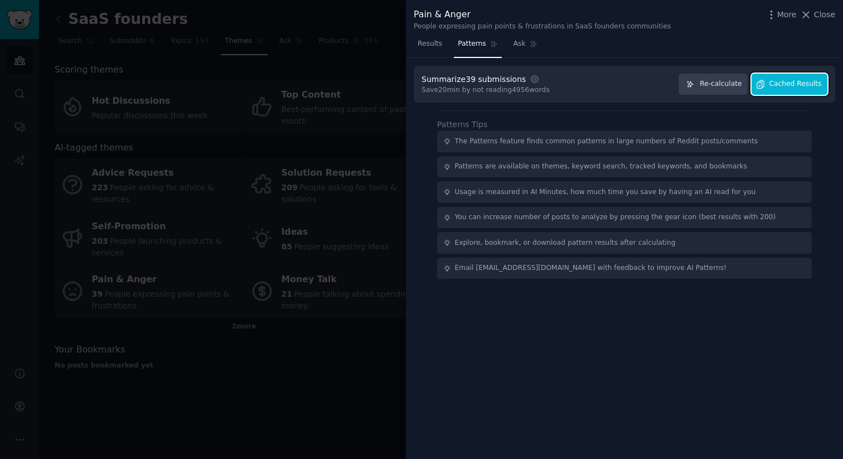
click at [799, 83] on span "Cached Results" at bounding box center [795, 84] width 52 height 10
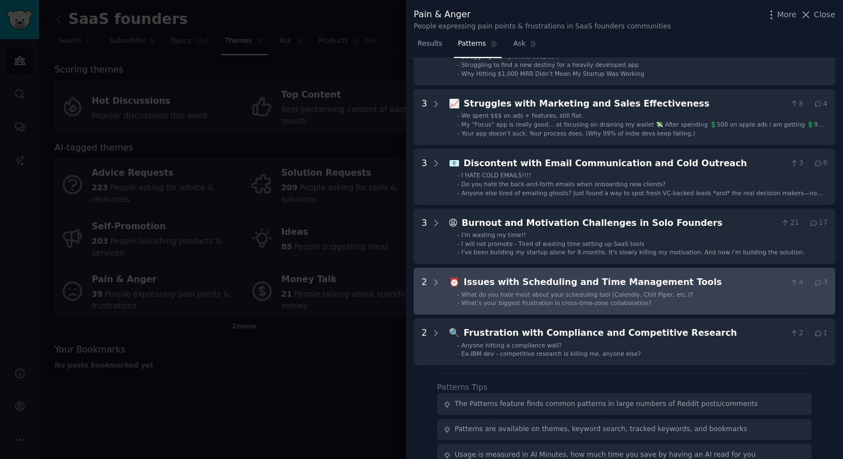
scroll to position [197, 0]
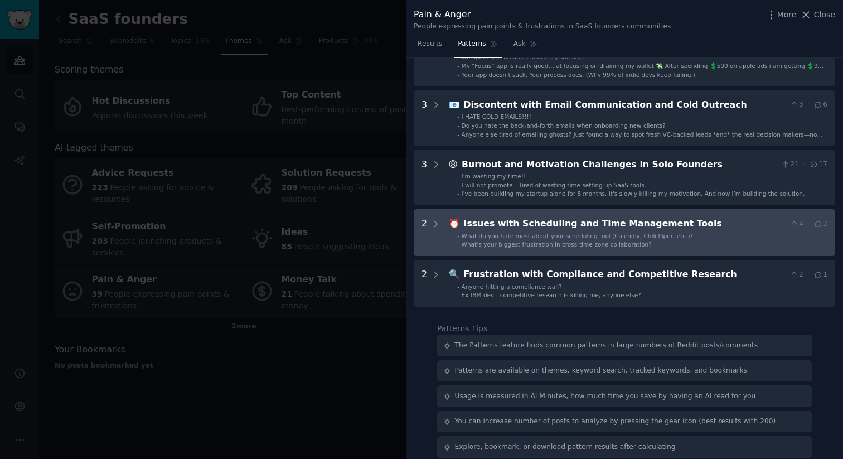
click at [564, 235] on span "What do you hate most about your scheduling tool (Calendly, Chili Piper, etc.)?" at bounding box center [577, 235] width 231 height 7
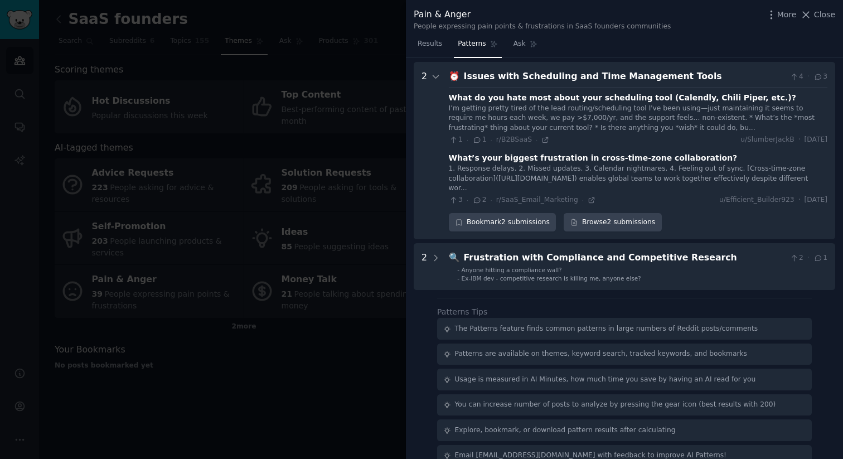
scroll to position [348, 0]
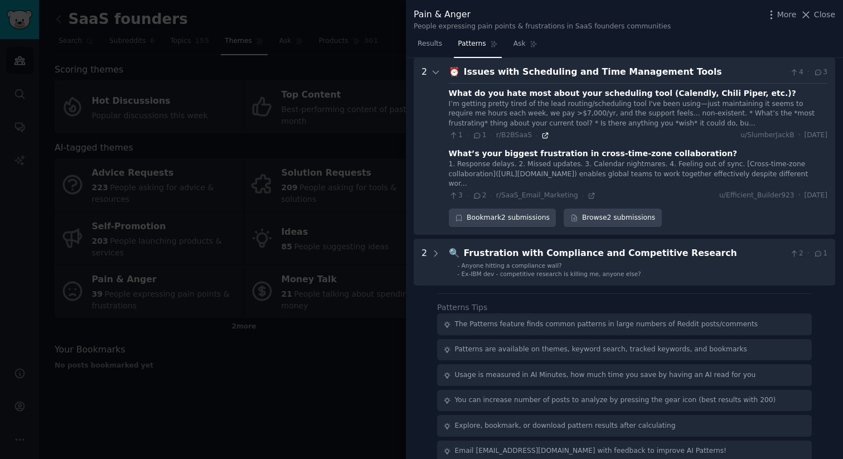
click at [544, 132] on icon at bounding box center [545, 136] width 8 height 8
click at [830, 16] on span "Close" at bounding box center [824, 15] width 21 height 12
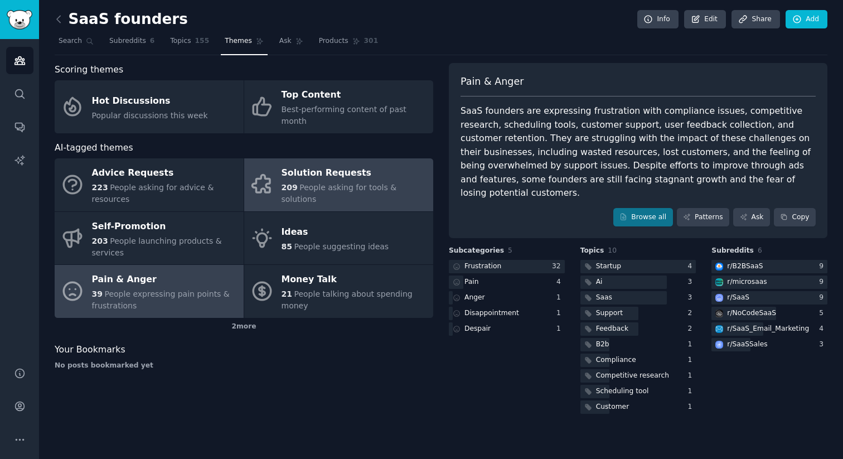
click at [317, 168] on div "Solution Requests" at bounding box center [355, 173] width 146 height 18
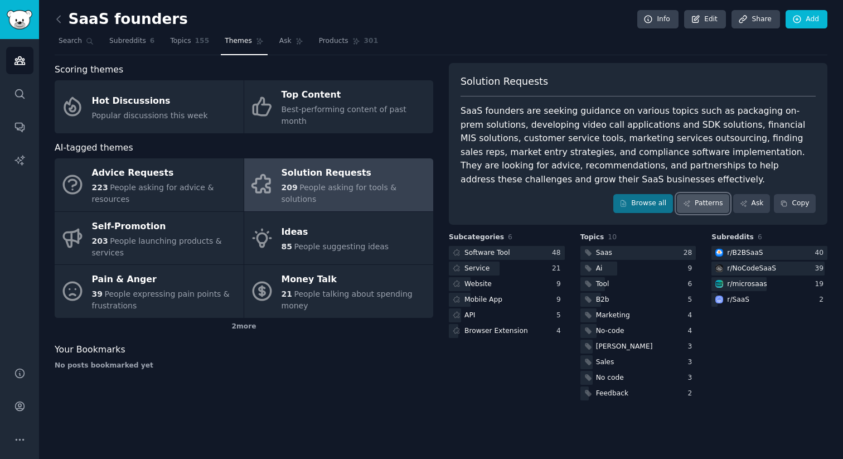
click at [722, 203] on link "Patterns" at bounding box center [703, 203] width 52 height 19
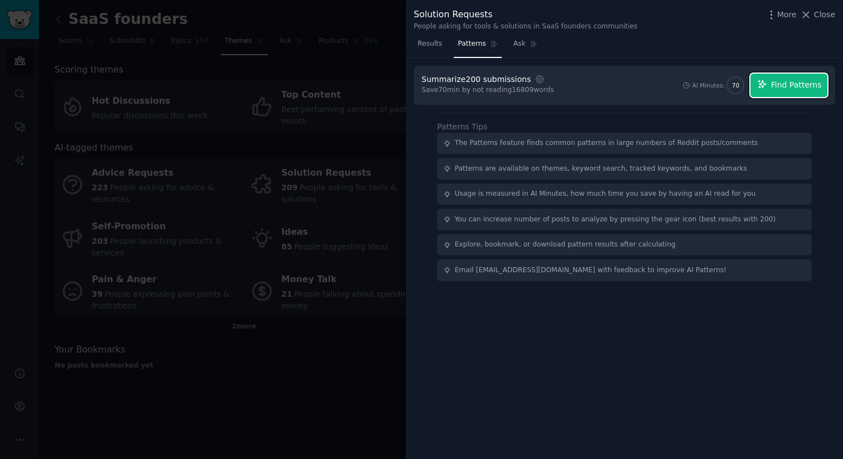
click at [772, 79] on button "Find Patterns" at bounding box center [788, 85] width 77 height 23
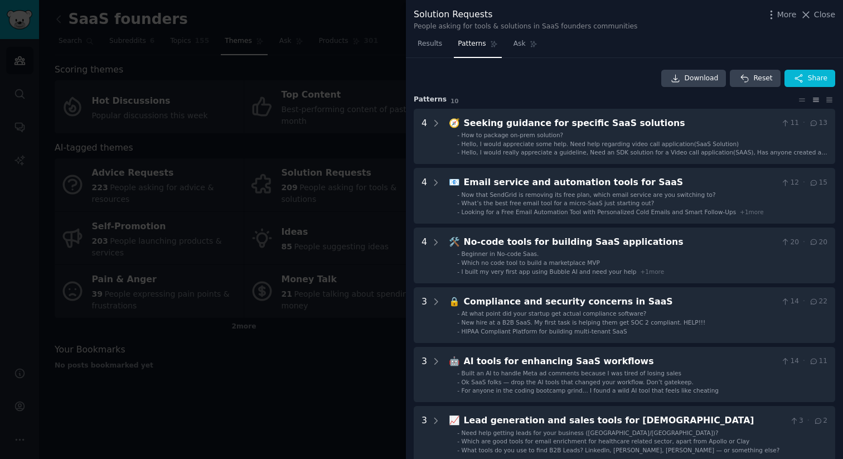
click at [378, 60] on div at bounding box center [421, 229] width 843 height 459
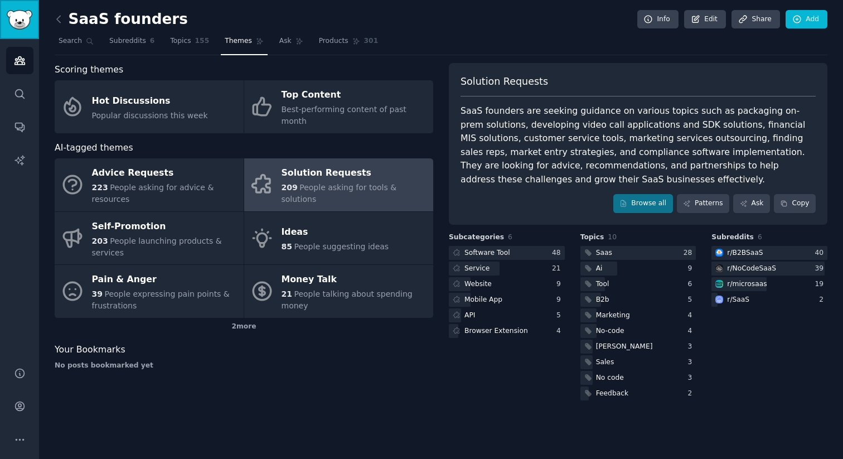
click at [29, 11] on img "Sidebar" at bounding box center [20, 20] width 26 height 20
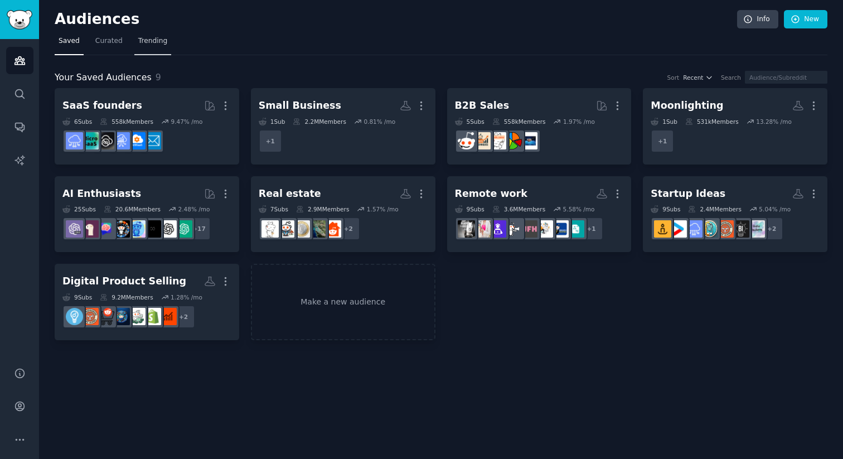
click at [158, 42] on span "Trending" at bounding box center [152, 41] width 29 height 10
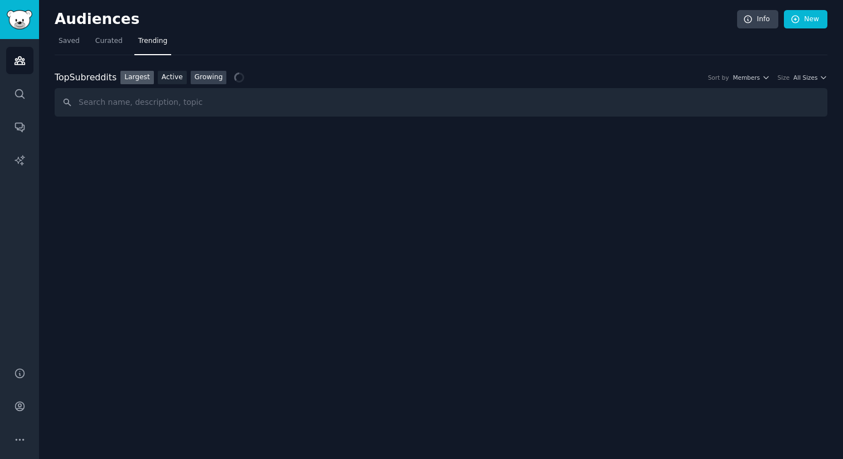
click at [216, 72] on link "Growing" at bounding box center [209, 78] width 36 height 14
click at [753, 78] on span "Yearly" at bounding box center [751, 78] width 17 height 8
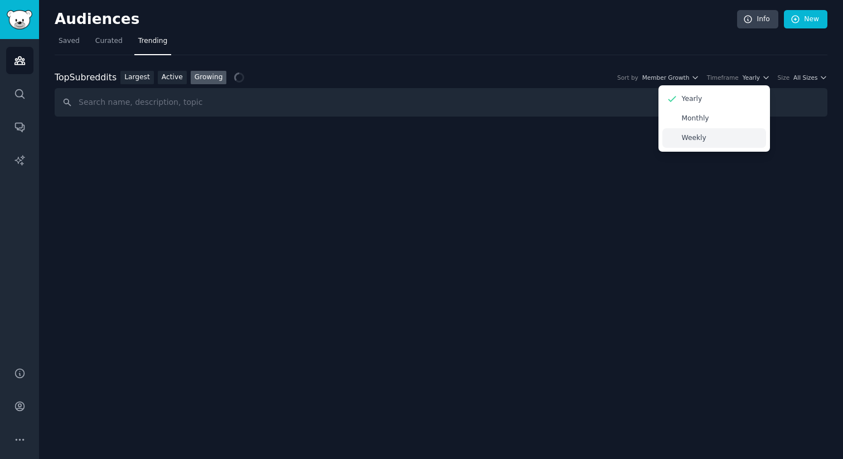
click at [691, 137] on p "Weekly" at bounding box center [694, 138] width 25 height 10
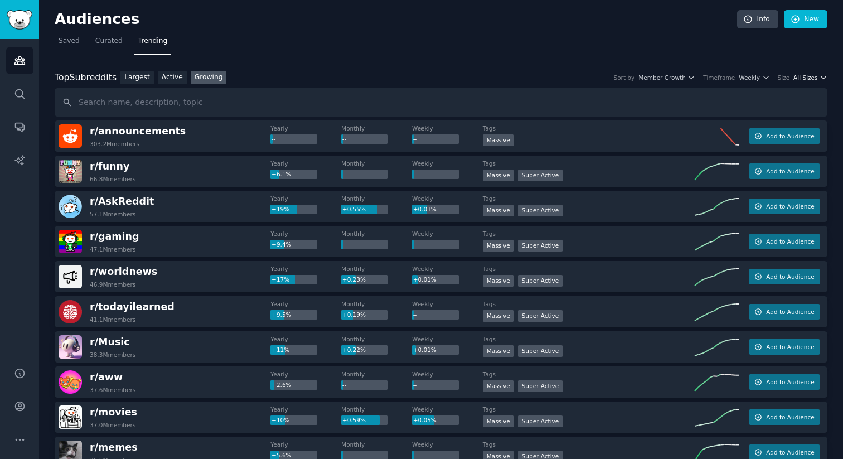
click at [809, 80] on span "All Sizes" at bounding box center [805, 78] width 24 height 8
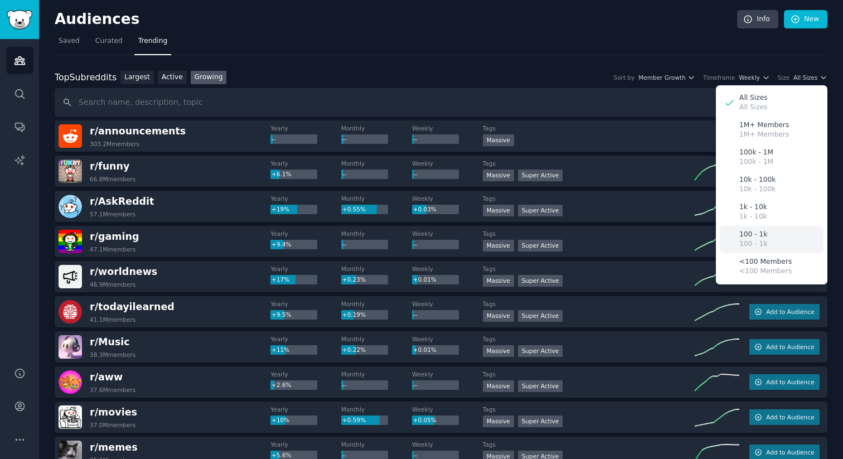
click at [756, 240] on p "100 - 1k" at bounding box center [753, 244] width 28 height 10
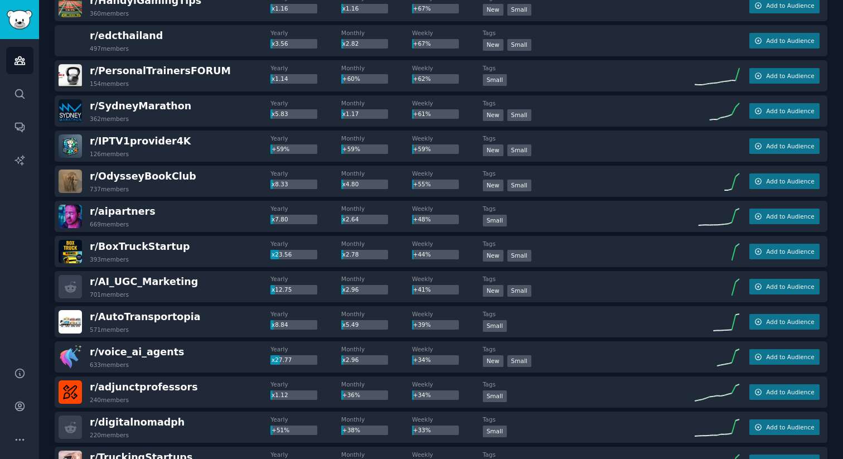
scroll to position [690, 0]
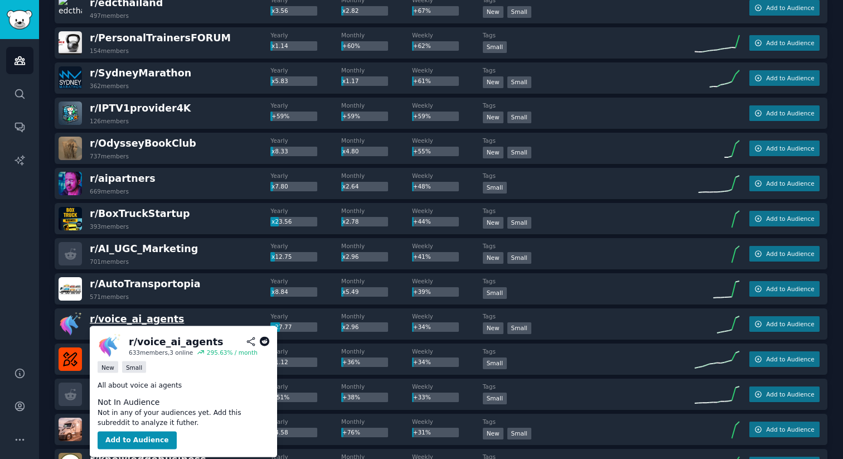
click at [150, 317] on span "r/ voice_ai_agents" at bounding box center [137, 318] width 94 height 11
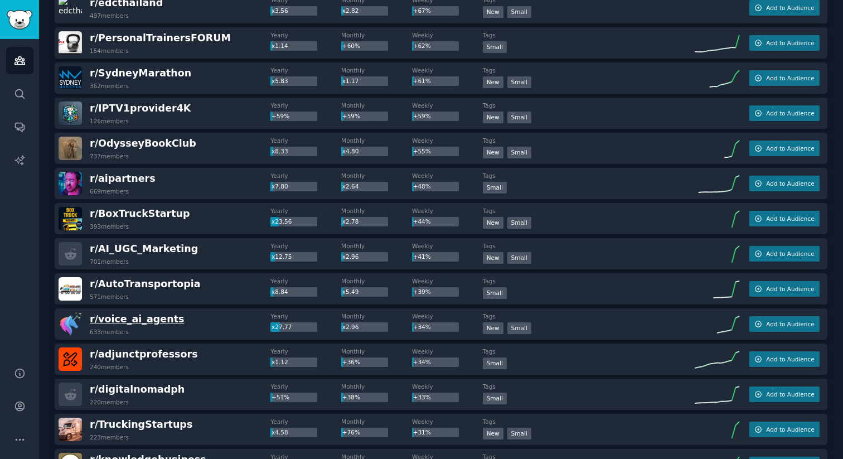
click at [144, 321] on span "r/ voice_ai_agents" at bounding box center [137, 318] width 94 height 11
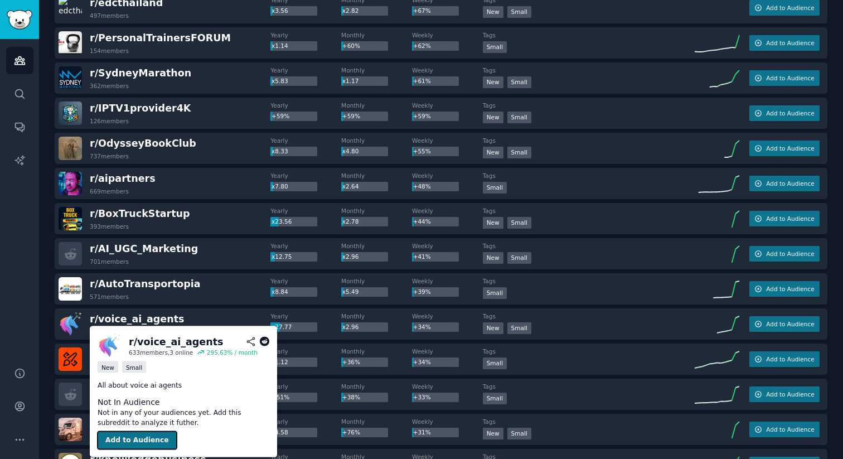
click at [128, 441] on button "Add to Audience" at bounding box center [137, 440] width 79 height 18
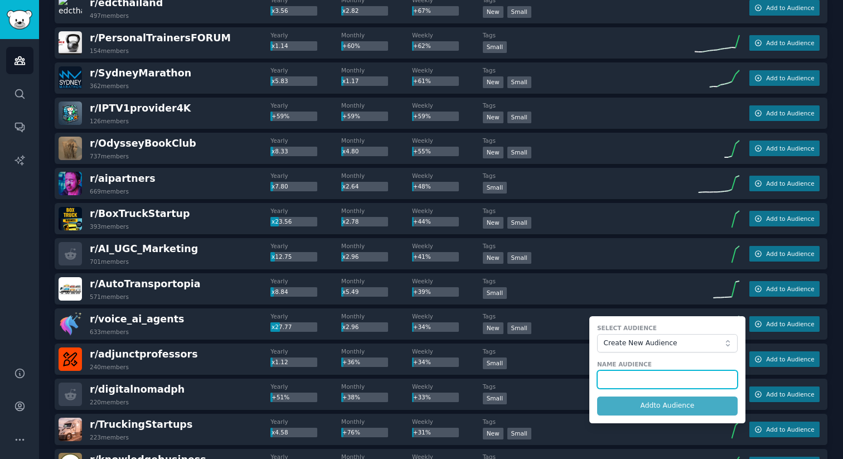
type input "C"
type input "Voice AI"
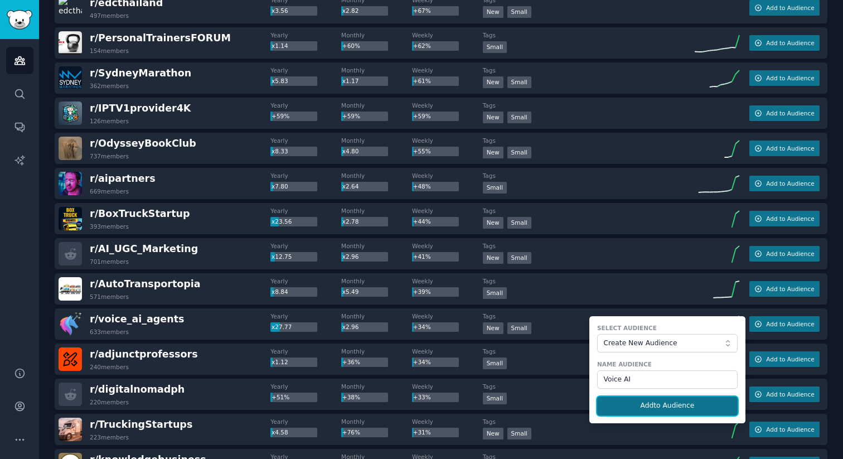
click at [643, 407] on button "Add to Audience" at bounding box center [667, 405] width 140 height 19
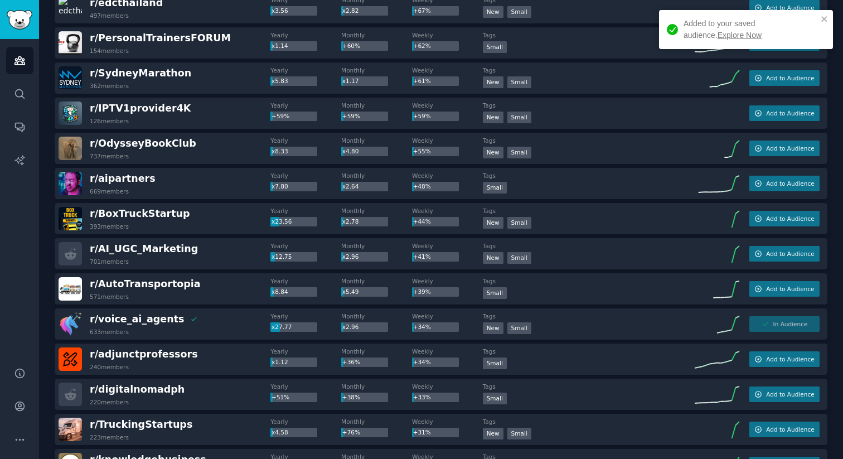
click at [717, 33] on link "Explore Now" at bounding box center [739, 35] width 44 height 9
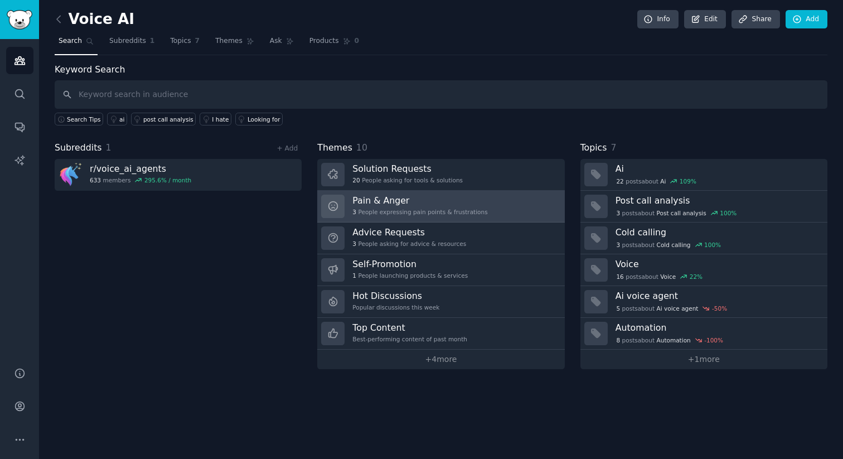
click at [448, 203] on h3 "Pain & Anger" at bounding box center [419, 201] width 135 height 12
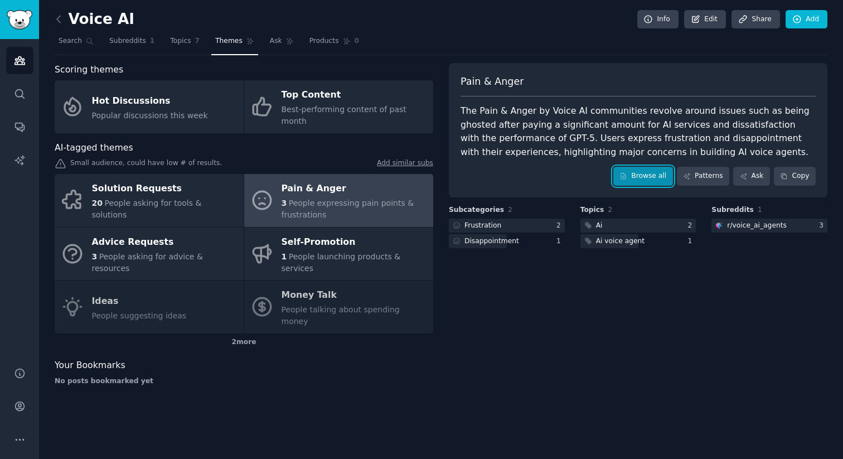
click at [645, 173] on link "Browse all" at bounding box center [643, 176] width 60 height 19
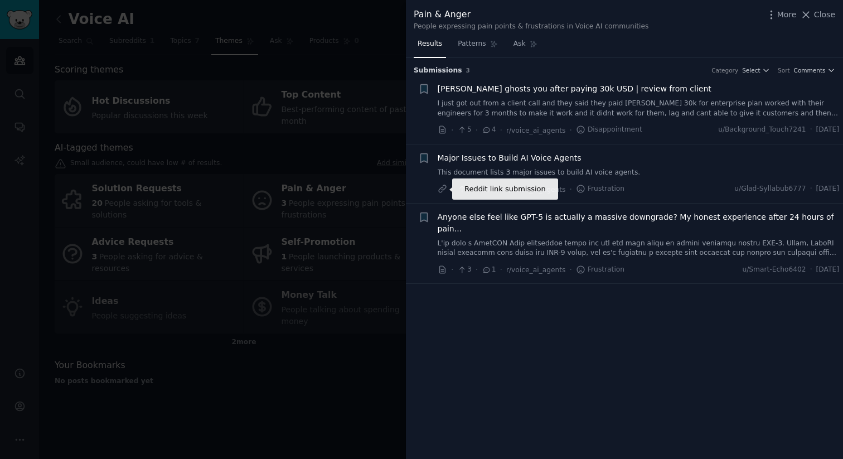
click at [440, 190] on icon at bounding box center [443, 189] width 10 height 10
click at [354, 38] on div at bounding box center [421, 229] width 843 height 459
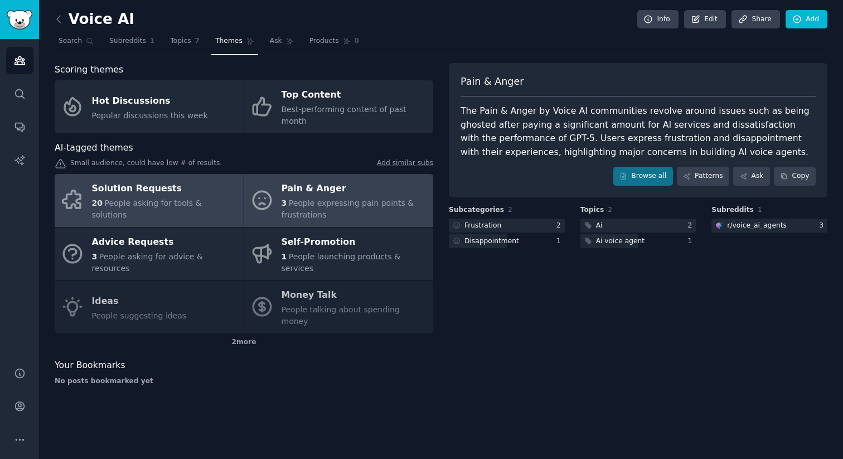
click at [179, 197] on div "20 People asking for tools & solutions" at bounding box center [165, 208] width 146 height 23
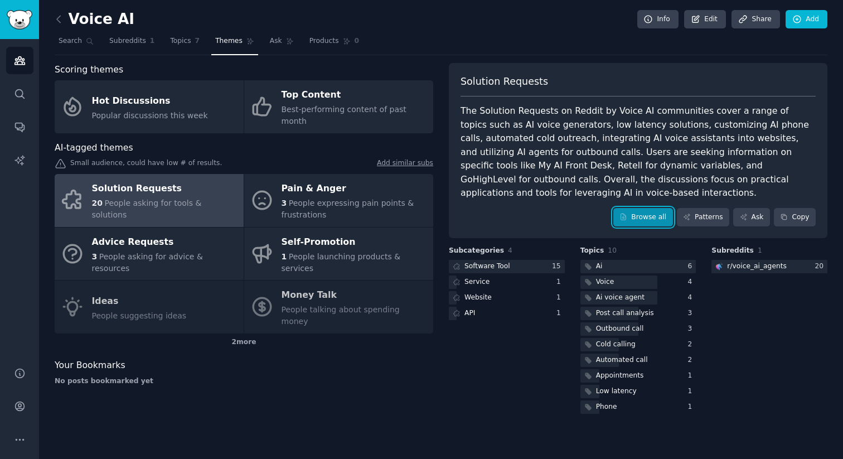
click at [647, 219] on link "Browse all" at bounding box center [643, 217] width 60 height 19
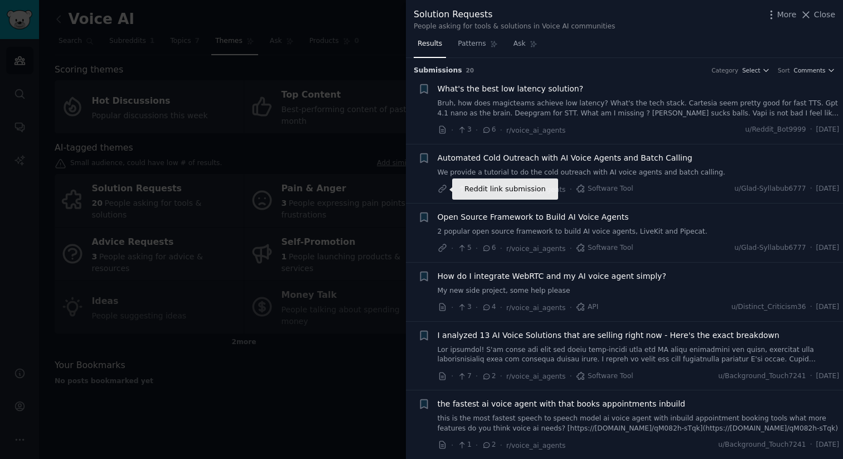
click at [445, 190] on icon at bounding box center [443, 189] width 10 height 10
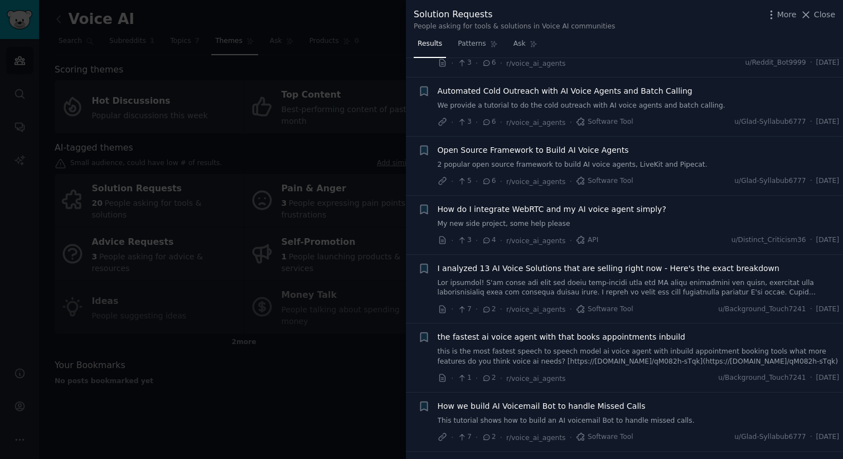
scroll to position [106, 0]
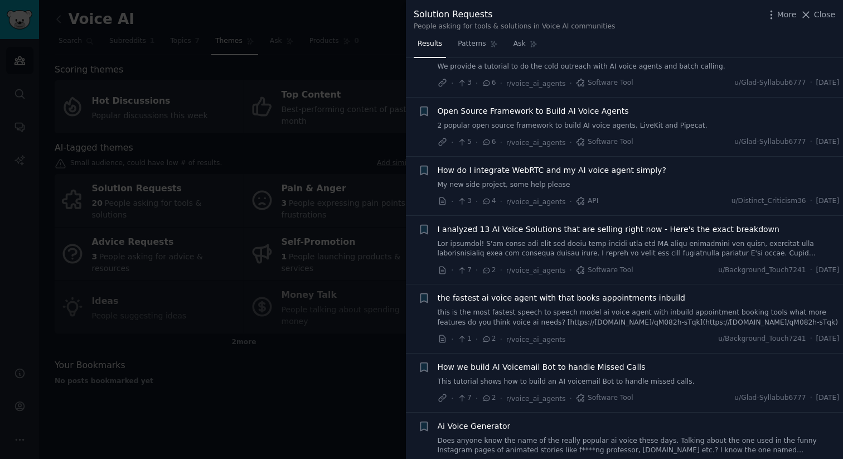
click at [553, 253] on link at bounding box center [639, 249] width 402 height 20
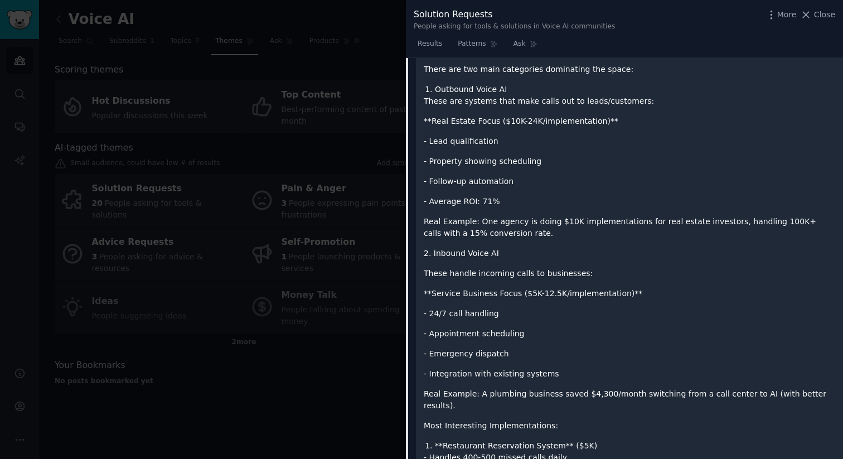
scroll to position [503, 0]
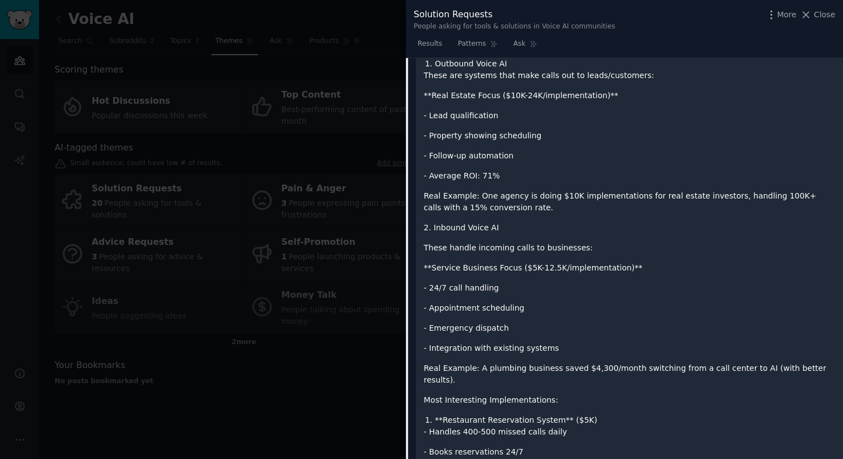
click at [492, 190] on p "Real Example: One agency is doing $10K implementations for real estate investor…" at bounding box center [629, 201] width 411 height 23
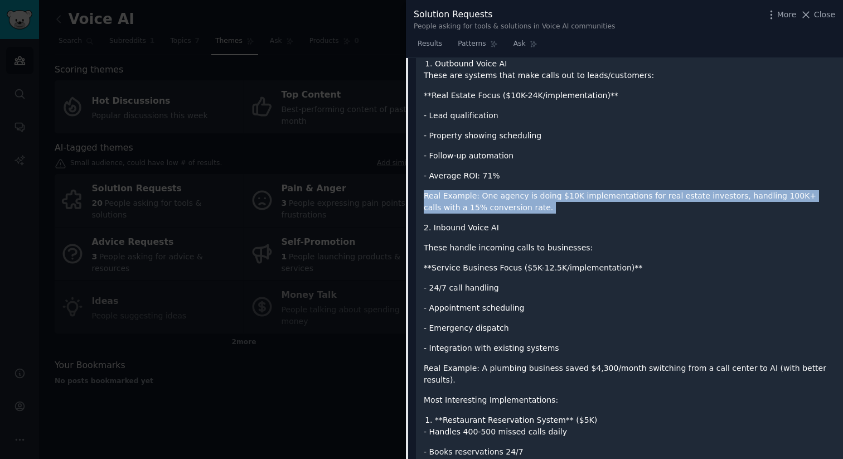
click at [492, 190] on p "Real Example: One agency is doing $10K implementations for real estate investor…" at bounding box center [629, 201] width 411 height 23
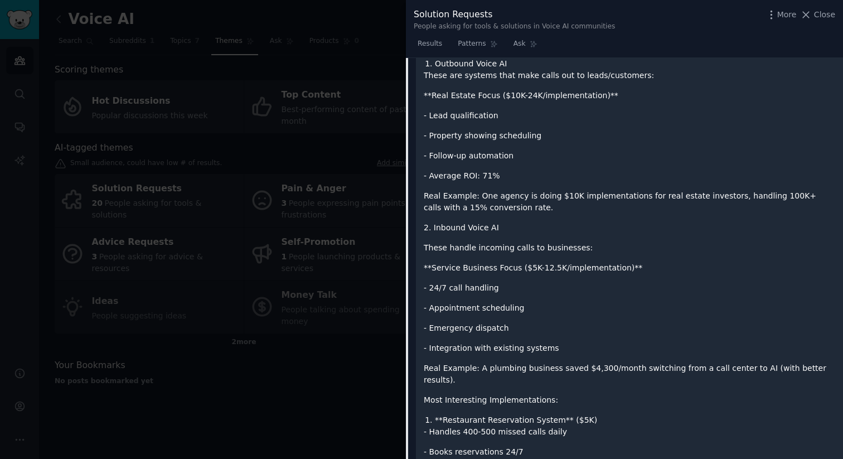
click at [593, 199] on p "Real Example: One agency is doing $10K implementations for real estate investor…" at bounding box center [629, 201] width 411 height 23
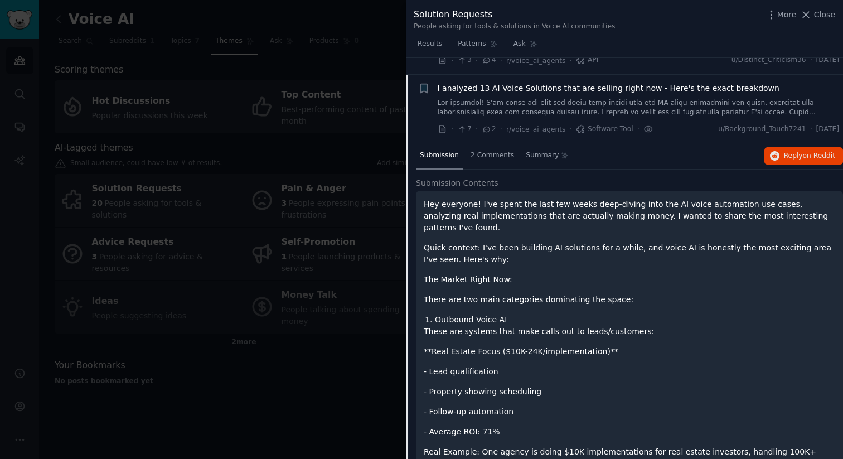
click at [452, 242] on p "Quick context: I've been building AI solutions for a while, and voice AI is hon…" at bounding box center [629, 253] width 411 height 23
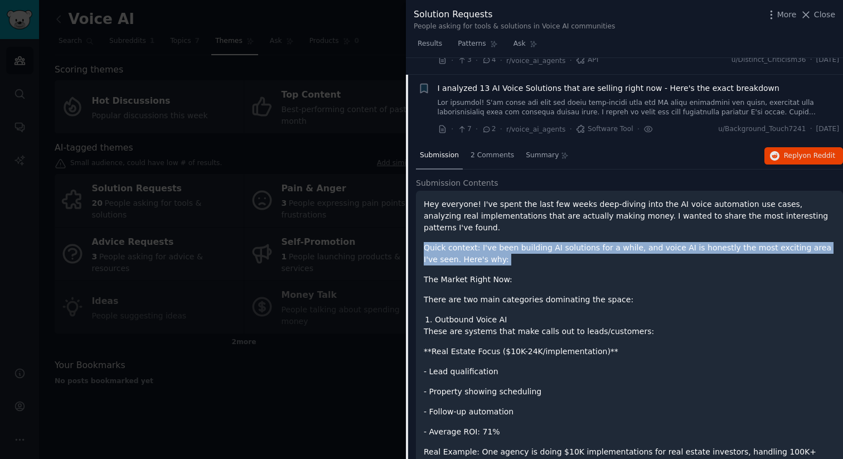
click at [452, 242] on p "Quick context: I've been building AI solutions for a while, and voice AI is hon…" at bounding box center [629, 253] width 411 height 23
click at [439, 242] on p "Quick context: I've been building AI solutions for a while, and voice AI is hon…" at bounding box center [629, 253] width 411 height 23
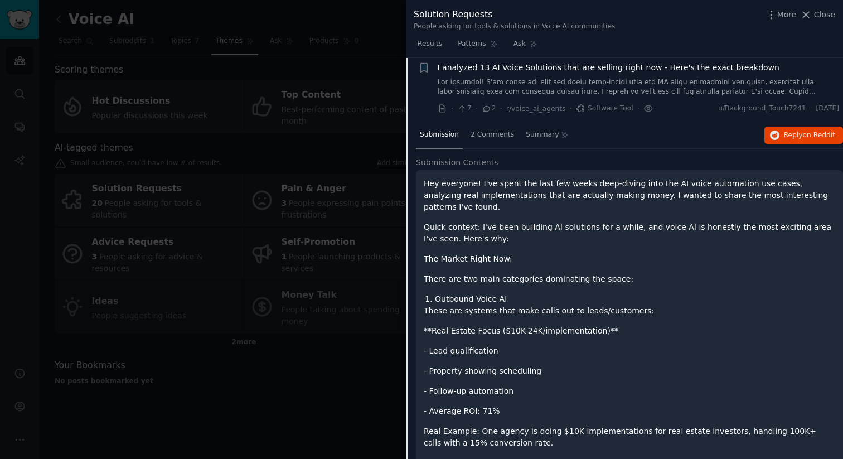
scroll to position [297, 0]
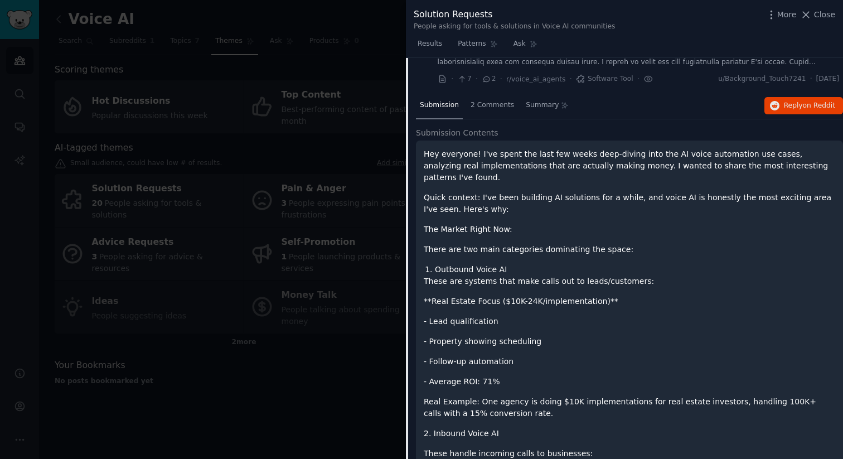
click at [436, 244] on p "There are two main categories dominating the space:" at bounding box center [629, 250] width 411 height 12
click at [430, 275] on p "These are systems that make calls out to leads/customers:" at bounding box center [629, 281] width 411 height 12
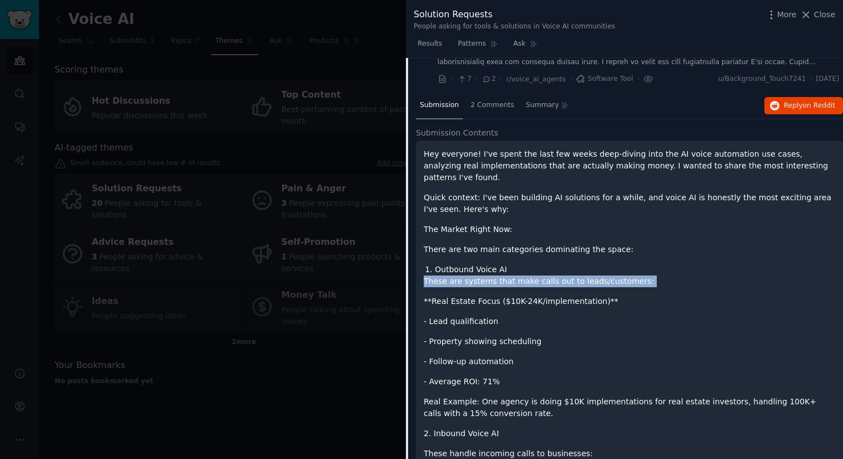
click at [430, 275] on p "These are systems that make calls out to leads/customers:" at bounding box center [629, 281] width 411 height 12
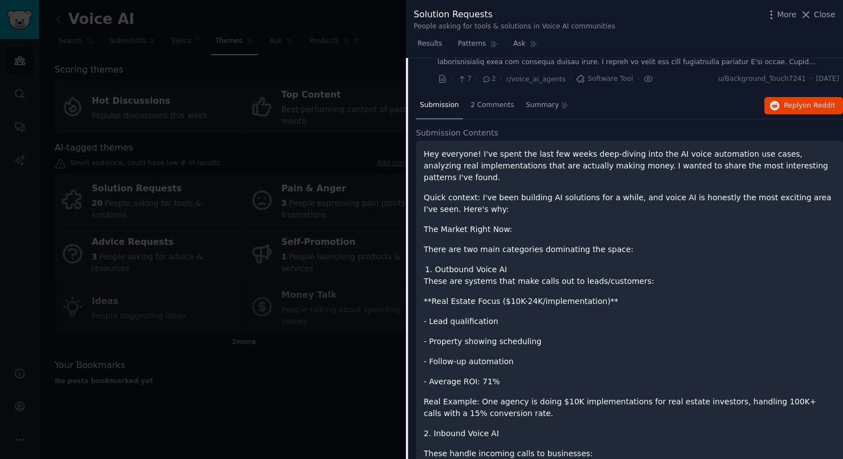
click at [436, 295] on p "**Real Estate Focus ($10K-24K/implementation)**" at bounding box center [629, 301] width 411 height 12
click at [441, 316] on p "- Lead qualification" at bounding box center [629, 322] width 411 height 12
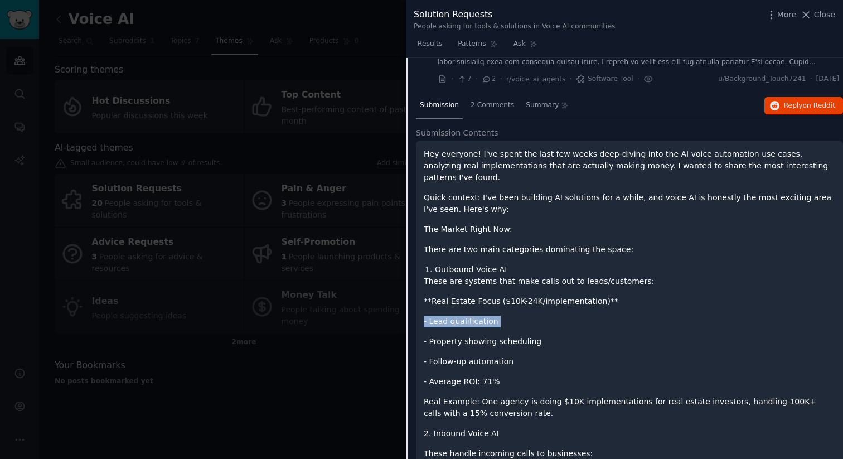
click at [441, 316] on p "- Lead qualification" at bounding box center [629, 322] width 411 height 12
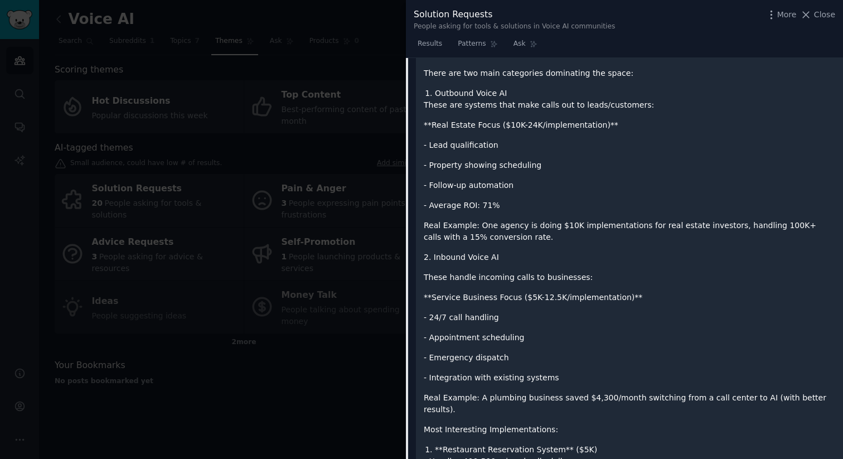
scroll to position [533, 0]
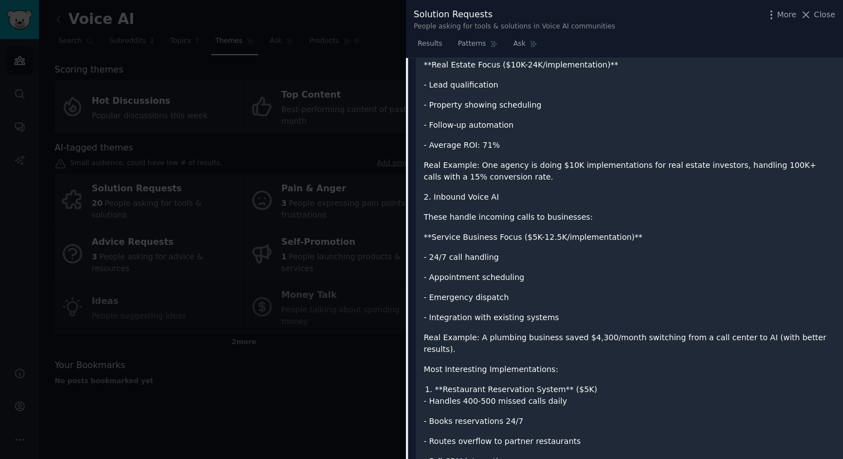
click at [466, 231] on p "**Service Business Focus ($5K-12.5K/implementation)**" at bounding box center [629, 237] width 411 height 12
click at [455, 251] on p "- 24/7 call handling" at bounding box center [629, 257] width 411 height 12
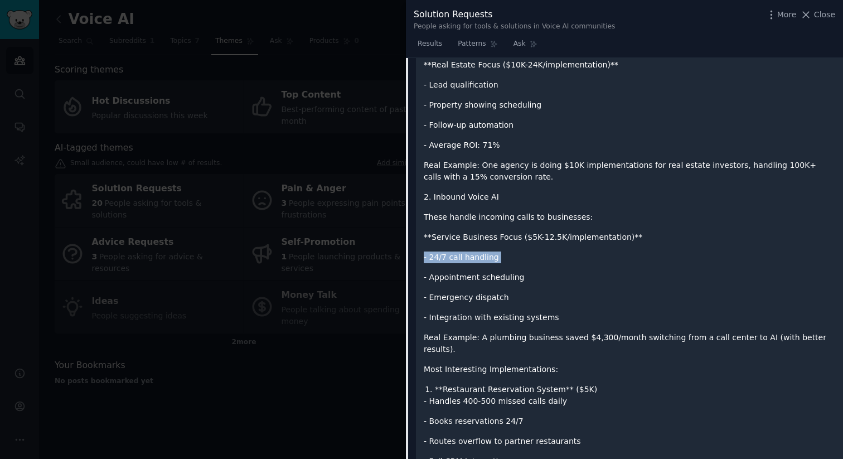
click at [455, 251] on p "- 24/7 call handling" at bounding box center [629, 257] width 411 height 12
click at [449, 292] on p "- Emergency dispatch" at bounding box center [629, 298] width 411 height 12
click at [465, 332] on p "Real Example: A plumbing business saved $4,300/month switching from a call cent…" at bounding box center [629, 343] width 411 height 23
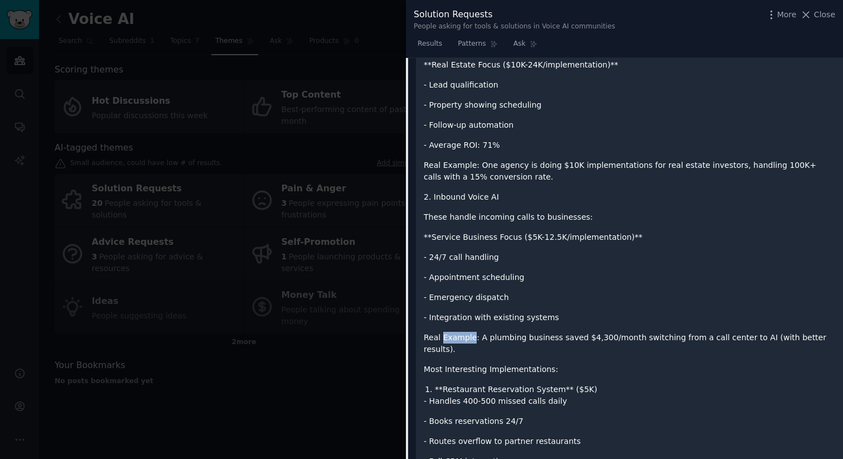
click at [465, 332] on p "Real Example: A plumbing business saved $4,300/month switching from a call cent…" at bounding box center [629, 343] width 411 height 23
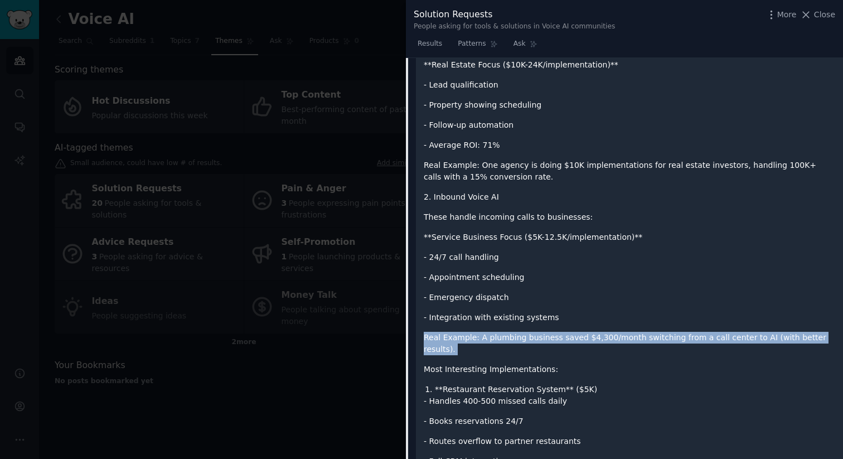
click at [465, 332] on p "Real Example: A plumbing business saved $4,300/month switching from a call cent…" at bounding box center [629, 343] width 411 height 23
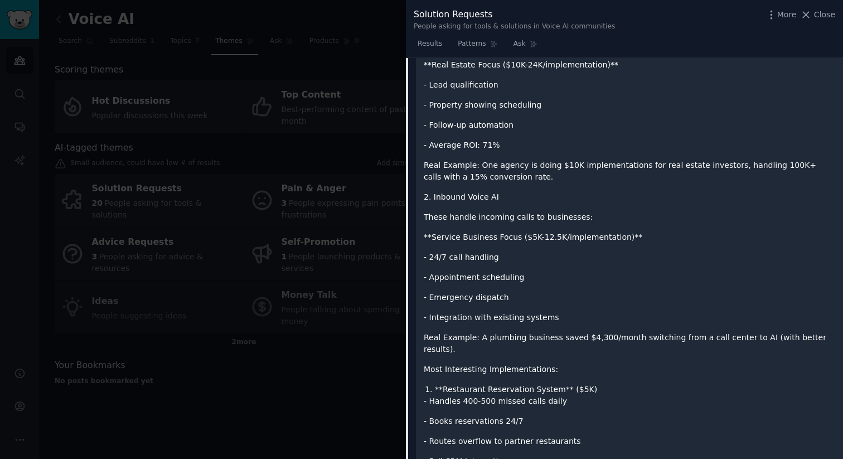
click at [447, 363] on p "Most Interesting Implementations:" at bounding box center [629, 369] width 411 height 12
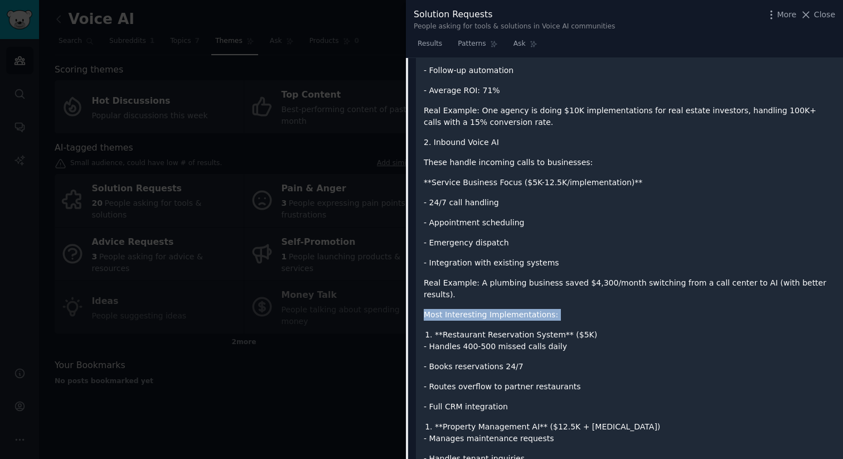
scroll to position [647, 0]
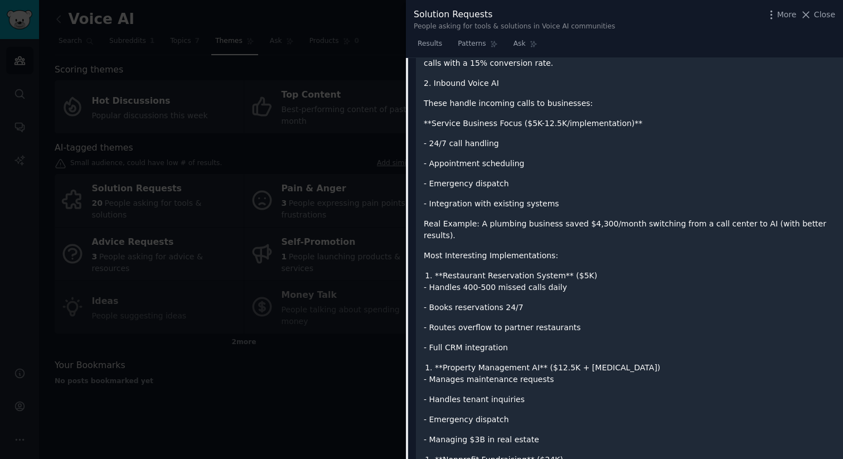
click at [451, 270] on li "**Restaurant Reservation System** ($5K)" at bounding box center [635, 276] width 400 height 12
click at [452, 270] on li "**Restaurant Reservation System** ($5K)" at bounding box center [635, 276] width 400 height 12
click at [445, 282] on p "- Handles 400-500 missed calls daily" at bounding box center [629, 288] width 411 height 12
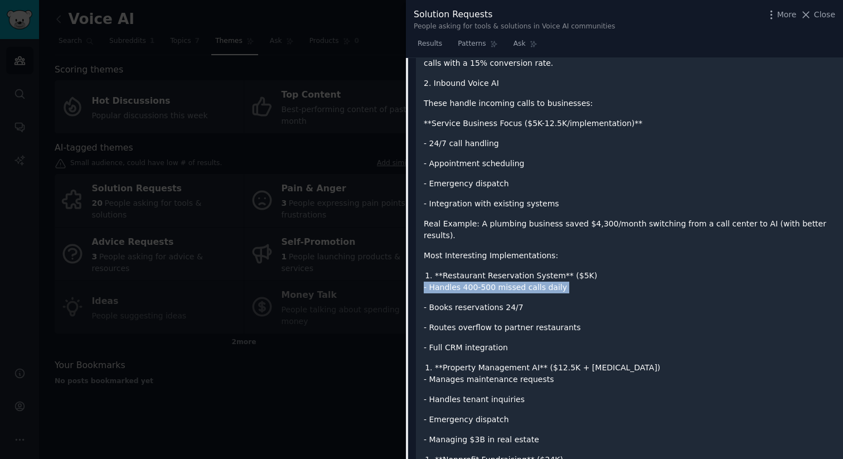
click at [445, 282] on p "- Handles 400-500 missed calls daily" at bounding box center [629, 288] width 411 height 12
click at [446, 302] on p "- Books reservations 24/7" at bounding box center [629, 308] width 411 height 12
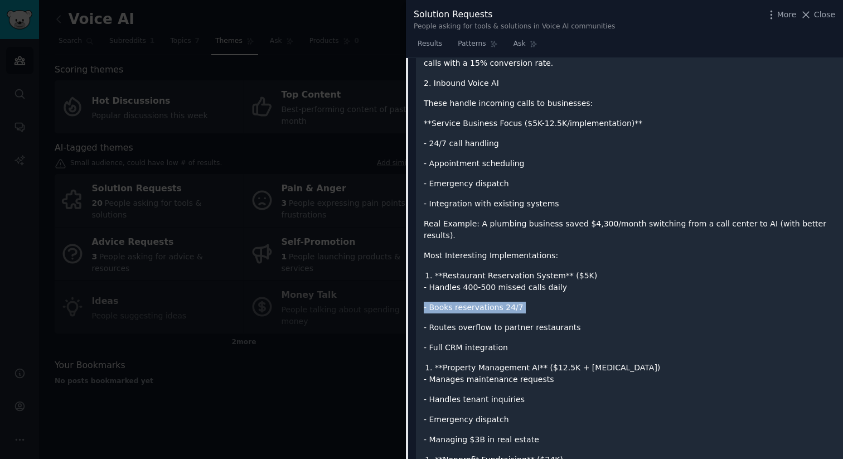
click at [446, 302] on p "- Books reservations 24/7" at bounding box center [629, 308] width 411 height 12
click at [444, 322] on p "- Routes overflow to partner restaurants" at bounding box center [629, 328] width 411 height 12
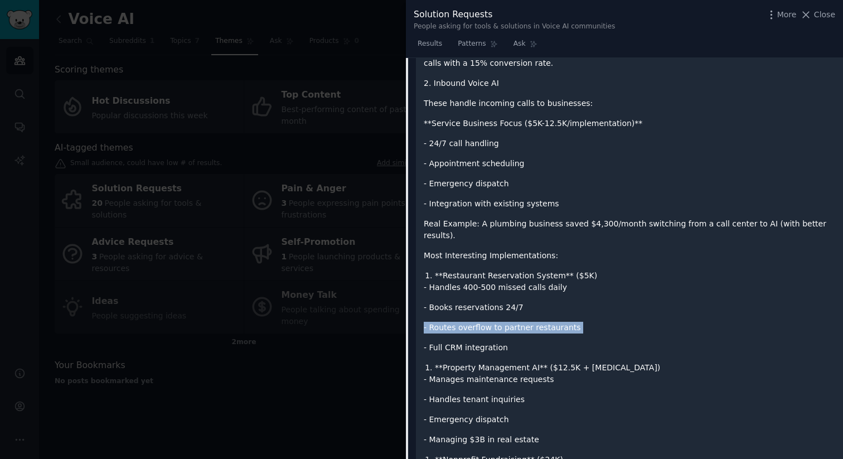
click at [444, 322] on p "- Routes overflow to partner restaurants" at bounding box center [629, 328] width 411 height 12
click at [440, 342] on p "- Full CRM integration" at bounding box center [629, 348] width 411 height 12
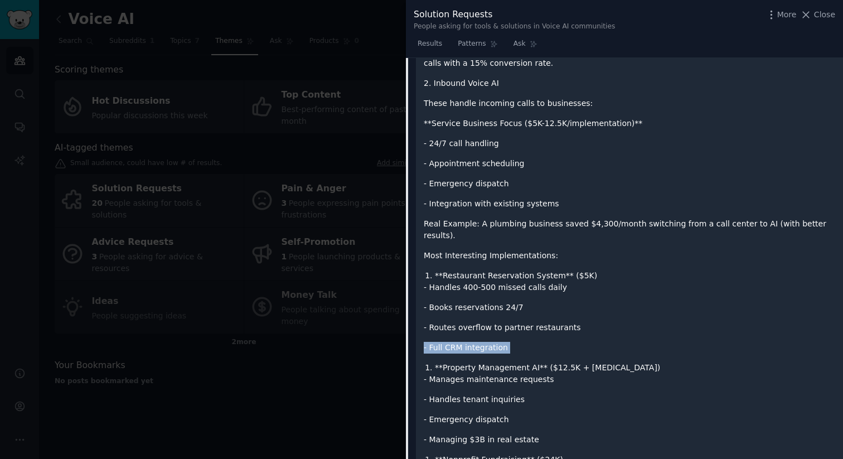
click at [440, 342] on p "- Full CRM integration" at bounding box center [629, 348] width 411 height 12
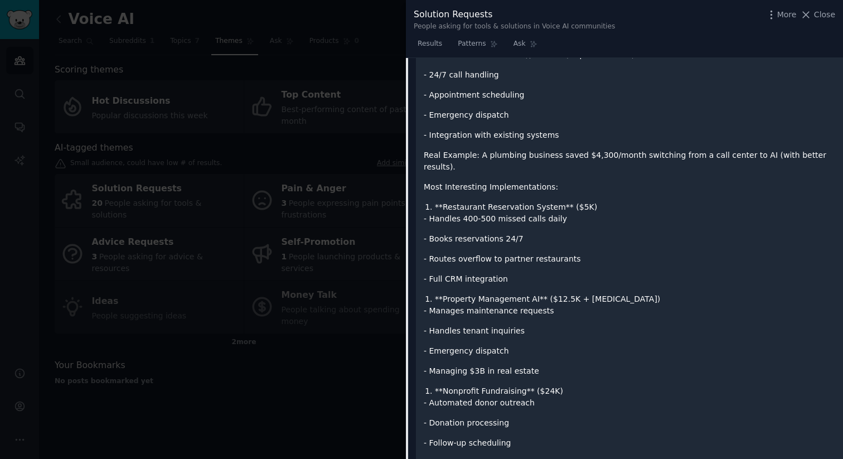
click at [451, 293] on li "**Property Management AI** ($12.5K + [MEDICAL_DATA])" at bounding box center [635, 299] width 400 height 12
